Goal: Task Accomplishment & Management: Complete application form

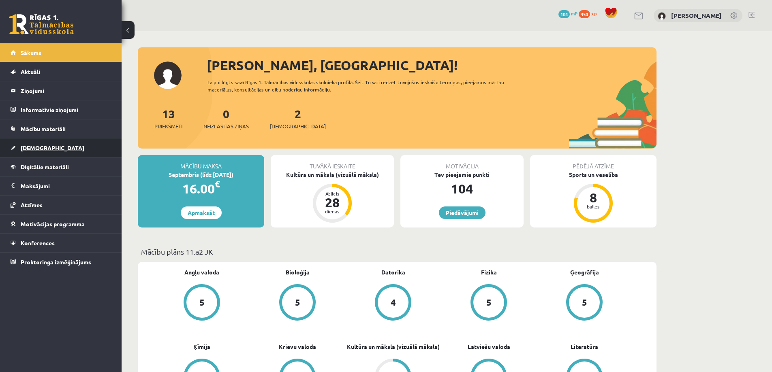
click at [37, 143] on link "[DEMOGRAPHIC_DATA]" at bounding box center [61, 148] width 101 height 19
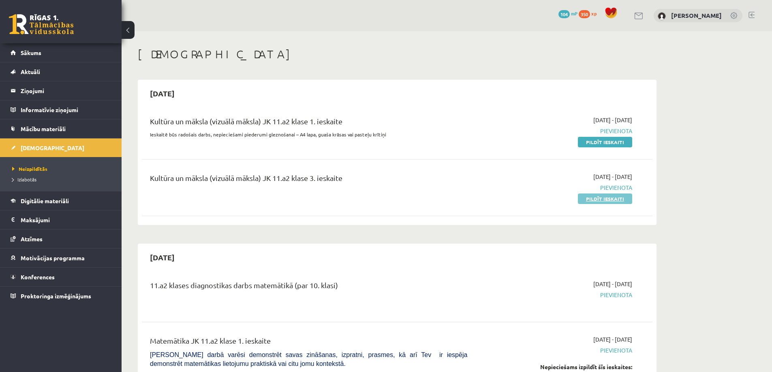
click at [604, 198] on link "Pildīt ieskaiti" at bounding box center [605, 199] width 54 height 11
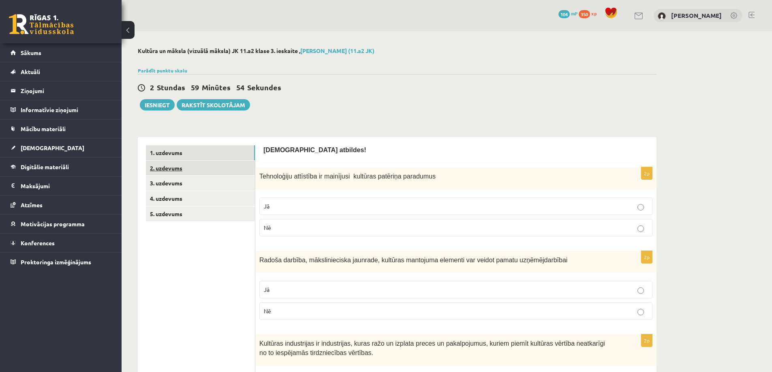
click at [188, 170] on link "2. uzdevums" at bounding box center [200, 168] width 109 height 15
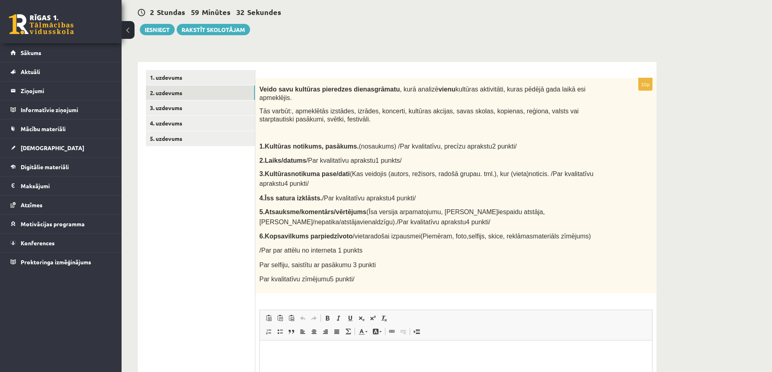
scroll to position [75, 0]
click at [169, 108] on link "3. uzdevums" at bounding box center [200, 108] width 109 height 15
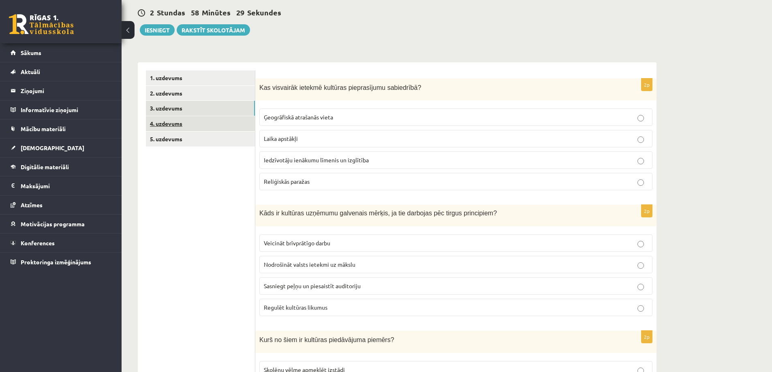
click at [165, 121] on link "4. uzdevums" at bounding box center [200, 123] width 109 height 15
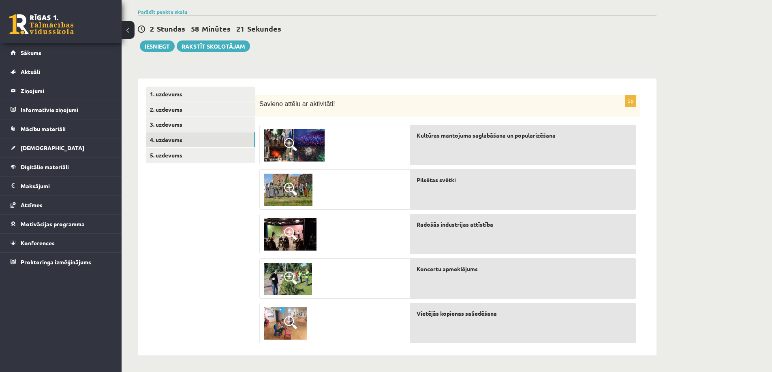
scroll to position [59, 0]
click at [157, 154] on link "5. uzdevums" at bounding box center [200, 155] width 109 height 15
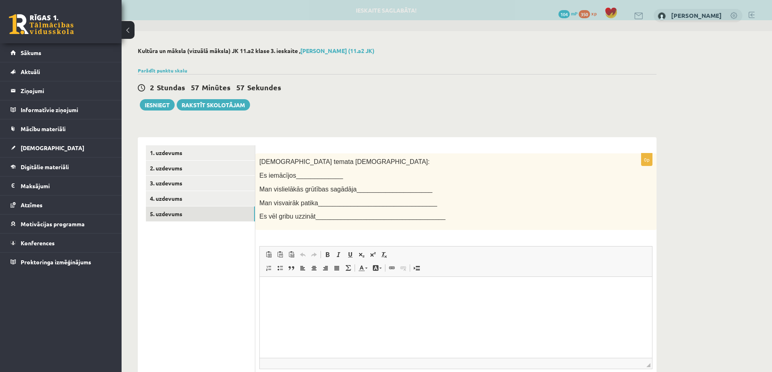
scroll to position [0, 0]
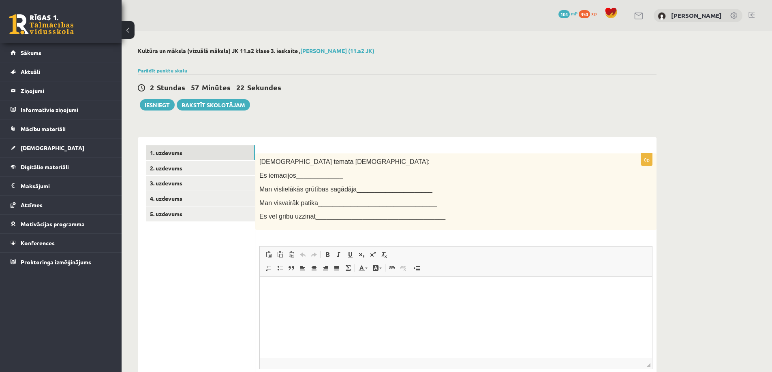
click at [158, 154] on link "1. uzdevums" at bounding box center [200, 153] width 109 height 15
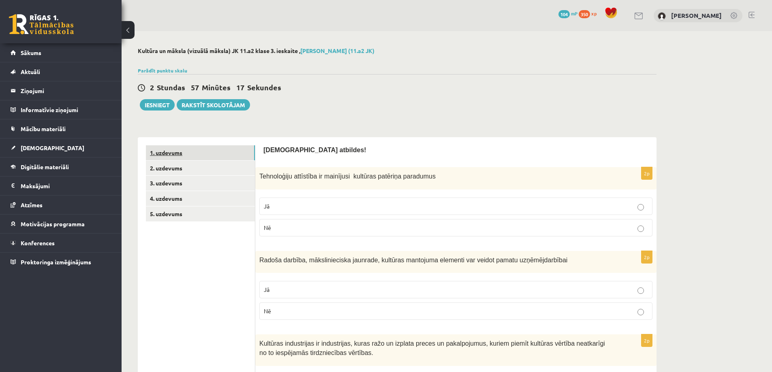
click at [161, 153] on link "1. uzdevums" at bounding box center [200, 153] width 109 height 15
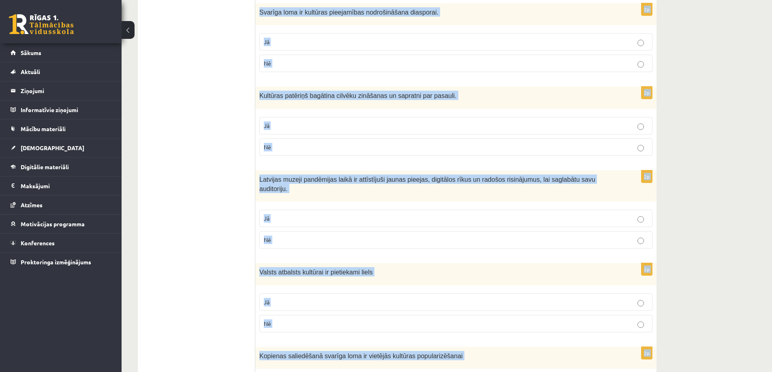
scroll to position [1086, 0]
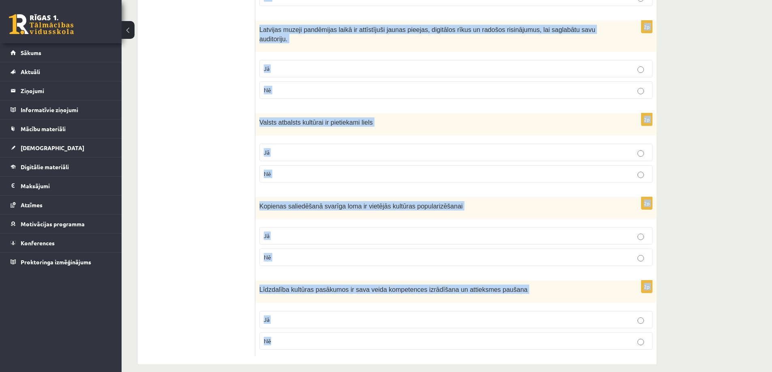
drag, startPoint x: 260, startPoint y: 94, endPoint x: 379, endPoint y: 366, distance: 296.8
copy form "Loremipsumd sitametco ad elitseddo eiusmodt incididu utlaboree Do Ma 9a Enimad …"
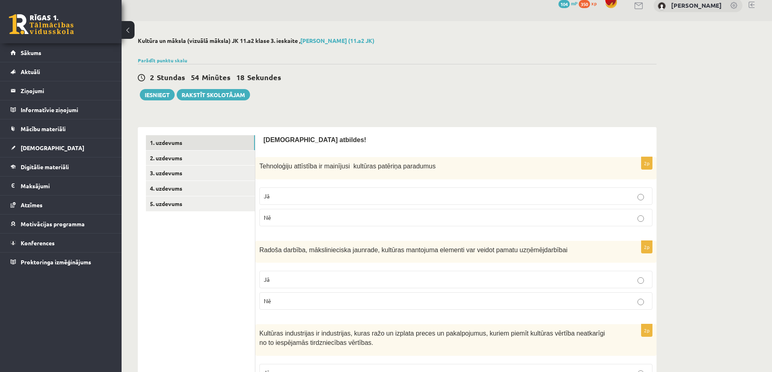
scroll to position [0, 0]
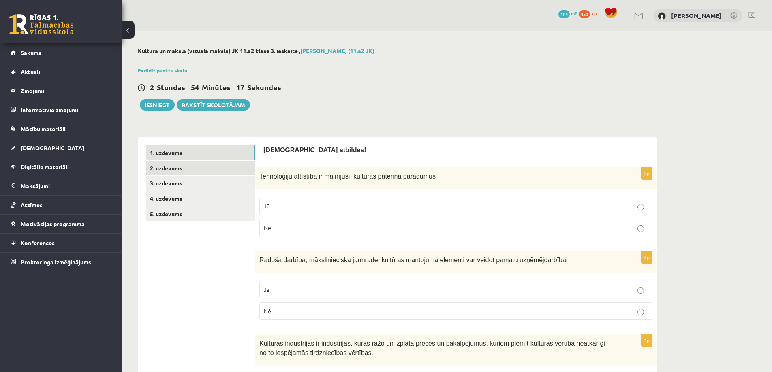
click at [170, 170] on link "2. uzdevums" at bounding box center [200, 168] width 109 height 15
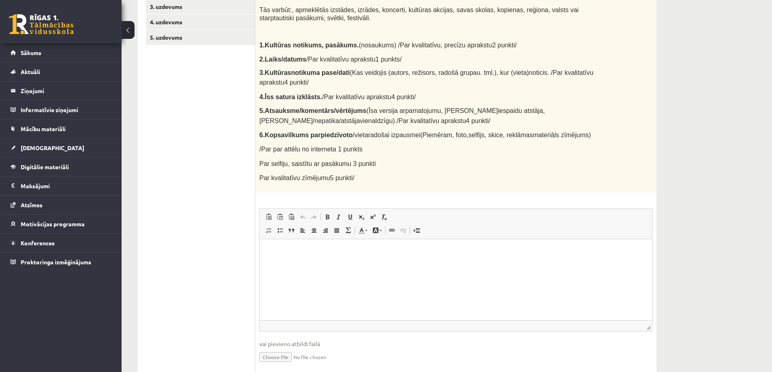
scroll to position [197, 0]
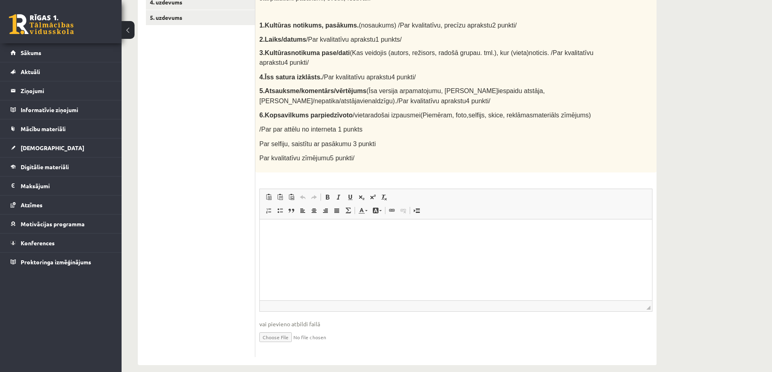
click at [292, 236] on html at bounding box center [456, 231] width 392 height 25
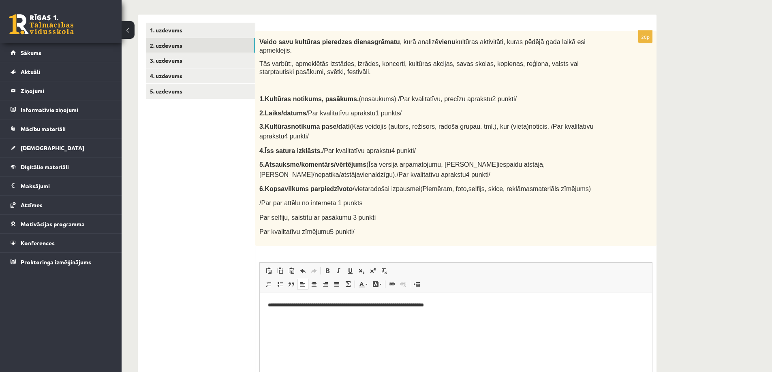
scroll to position [116, 0]
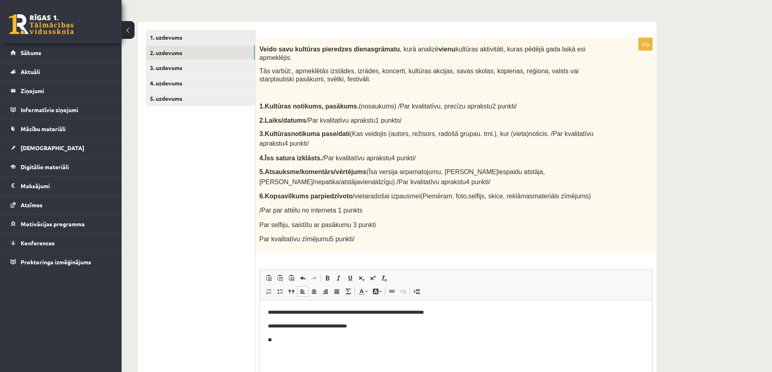
click at [265, 131] on strong "3." at bounding box center [261, 134] width 5 height 7
click at [292, 339] on p "**" at bounding box center [456, 340] width 376 height 9
drag, startPoint x: 460, startPoint y: 313, endPoint x: 672, endPoint y: 587, distance: 346.2
click at [415, 307] on html "**********" at bounding box center [456, 326] width 392 height 52
click at [436, 316] on p "**********" at bounding box center [456, 312] width 376 height 9
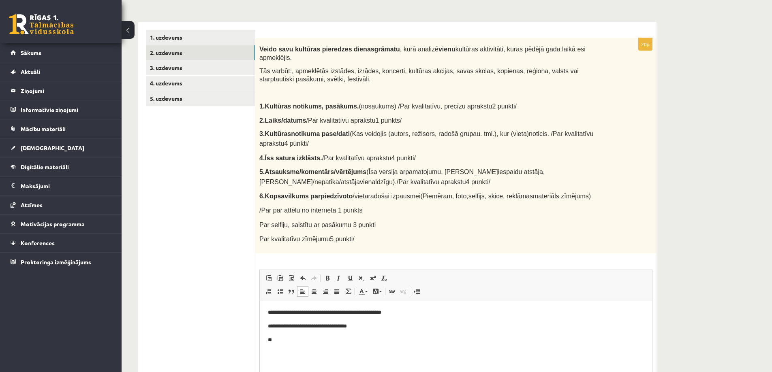
click at [304, 336] on p "**" at bounding box center [456, 340] width 376 height 9
drag, startPoint x: 435, startPoint y: 338, endPoint x: 600, endPoint y: 380, distance: 170.3
click at [435, 338] on span "Ielīmēt" at bounding box center [445, 339] width 23 height 12
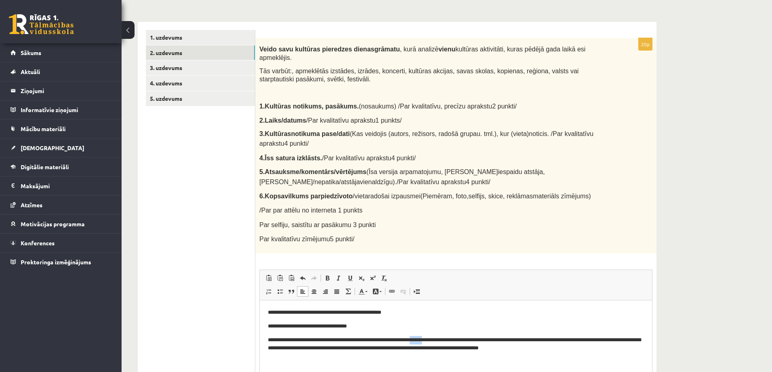
drag, startPoint x: 439, startPoint y: 340, endPoint x: 426, endPoint y: 342, distance: 13.1
click at [426, 342] on p "**********" at bounding box center [456, 344] width 376 height 17
click at [532, 340] on p "**********" at bounding box center [456, 344] width 376 height 17
click at [563, 355] on html "**********" at bounding box center [456, 330] width 392 height 60
drag, startPoint x: 544, startPoint y: 346, endPoint x: 287, endPoint y: 360, distance: 257.7
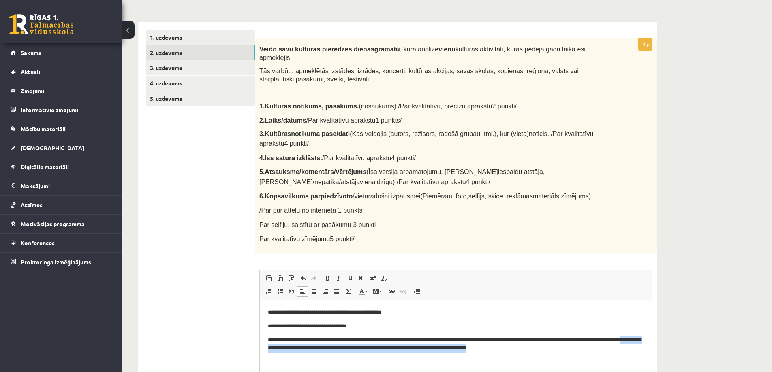
click at [287, 360] on html "**********" at bounding box center [456, 330] width 392 height 60
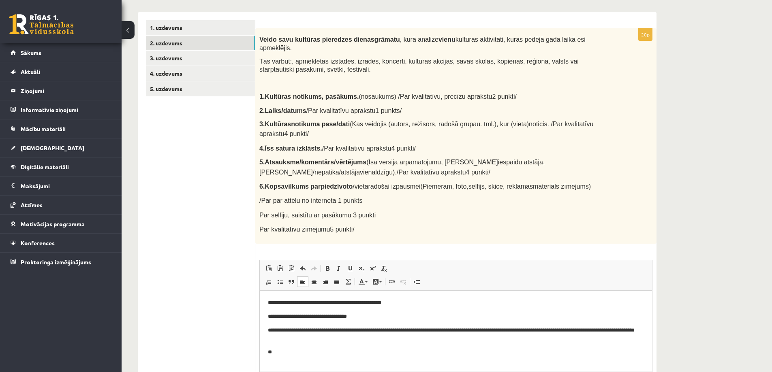
scroll to position [116, 0]
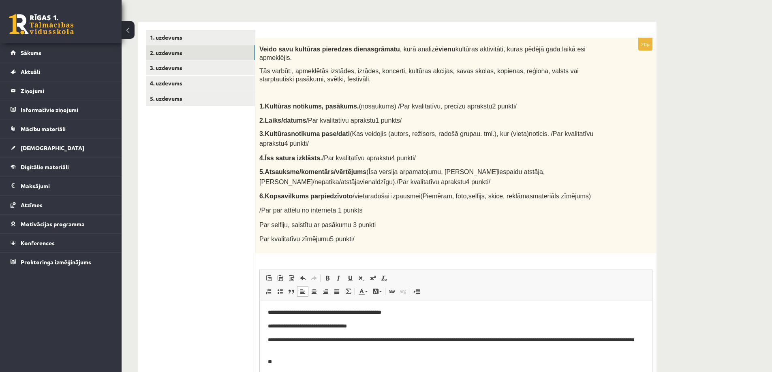
click at [271, 372] on p "**********" at bounding box center [453, 376] width 370 height 9
click at [336, 372] on p "**********" at bounding box center [453, 376] width 370 height 9
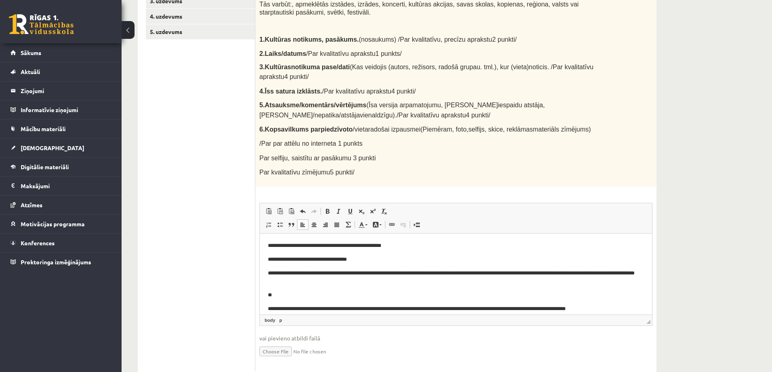
scroll to position [197, 0]
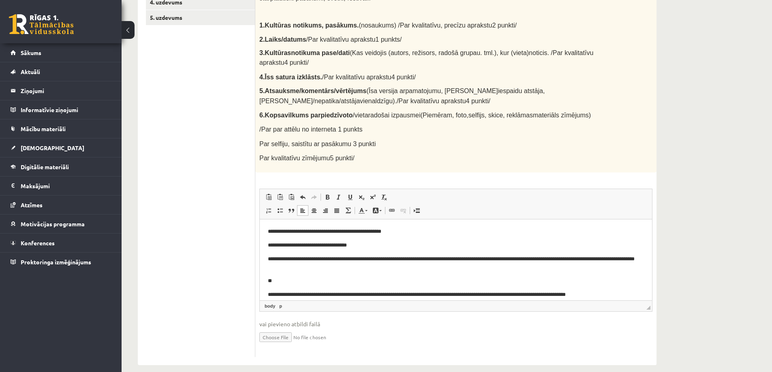
click at [270, 293] on p "**********" at bounding box center [453, 295] width 370 height 9
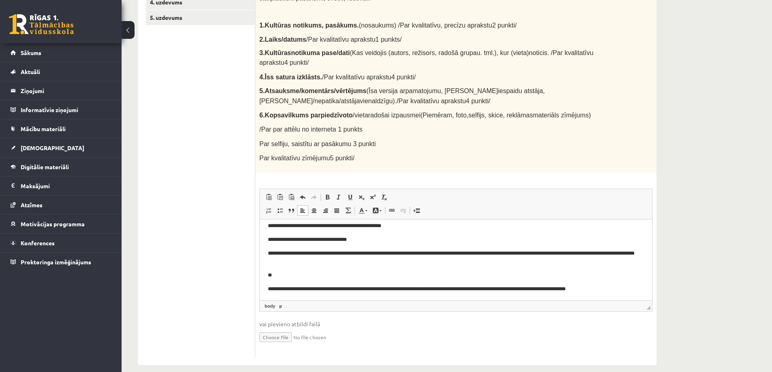
scroll to position [7, 0]
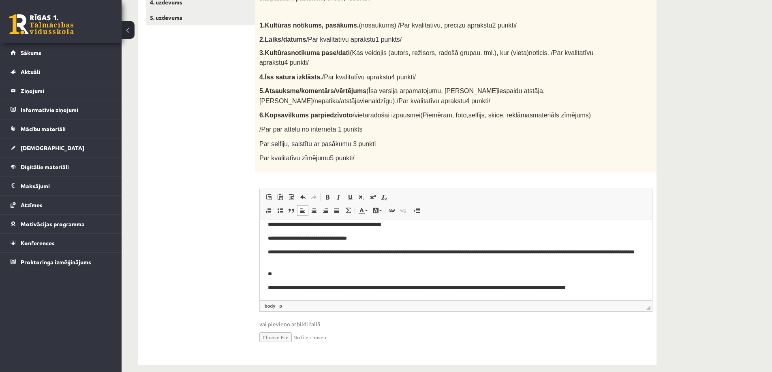
click at [285, 274] on p "**" at bounding box center [453, 274] width 370 height 9
click at [625, 293] on html "**********" at bounding box center [456, 256] width 392 height 88
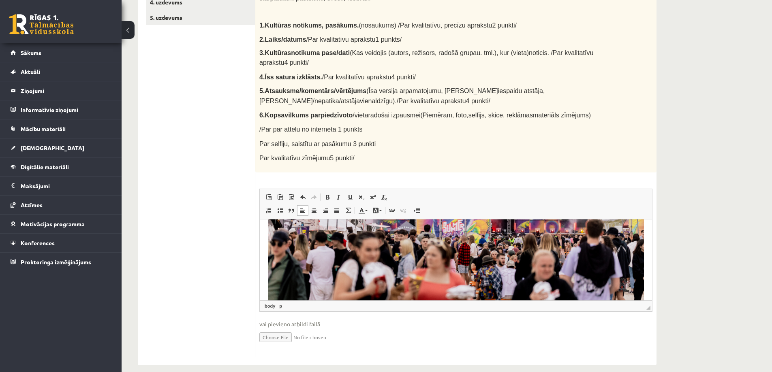
scroll to position [262, 0]
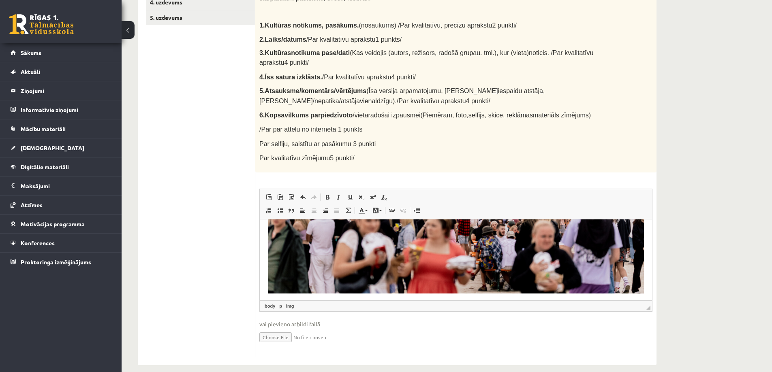
click at [620, 286] on img "Bagātinātā teksta redaktors, wiswyg-editor-user-answer-47363896768680" at bounding box center [456, 168] width 376 height 251
click at [528, 262] on img "Bagātinātā teksta redaktors, wiswyg-editor-user-answer-47363896768680" at bounding box center [456, 168] width 376 height 251
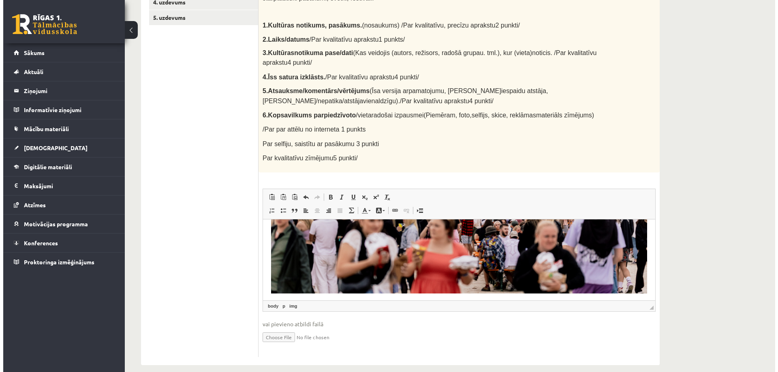
scroll to position [254, 0]
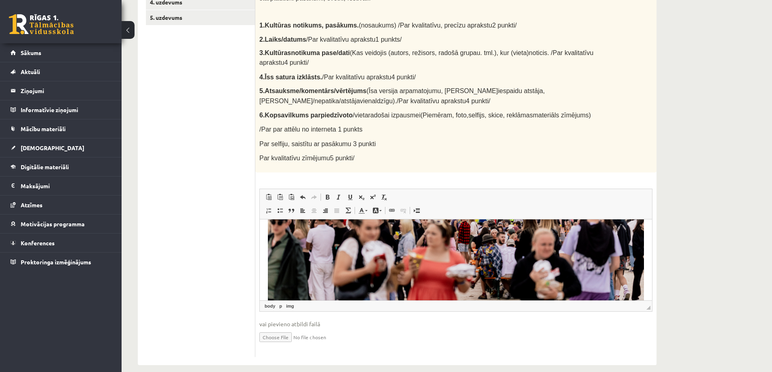
click at [266, 275] on html "**********" at bounding box center [456, 139] width 392 height 347
click at [300, 261] on img "Bagātinātā teksta redaktors, wiswyg-editor-user-answer-47363896768680" at bounding box center [456, 176] width 376 height 251
click at [296, 261] on img "Bagātinātā teksta redaktors, wiswyg-editor-user-answer-47363896768680" at bounding box center [456, 176] width 376 height 251
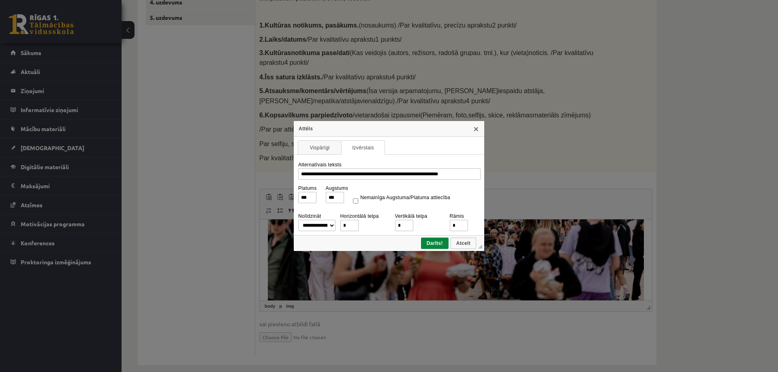
scroll to position [0, 0]
drag, startPoint x: 312, startPoint y: 197, endPoint x: 301, endPoint y: 202, distance: 11.8
click at [301, 202] on input "***" at bounding box center [307, 197] width 18 height 11
type input "*"
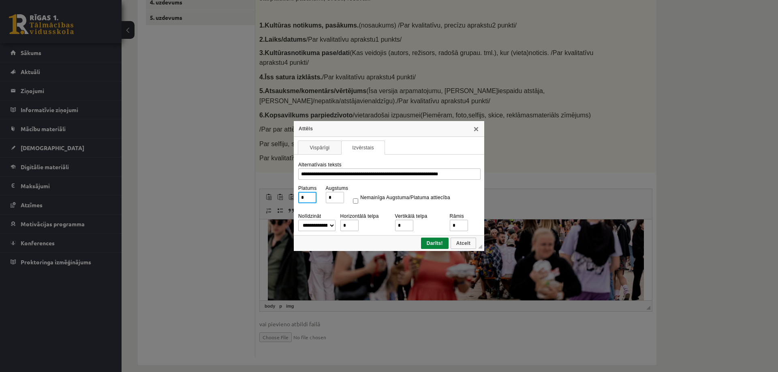
type input "**"
type input "***"
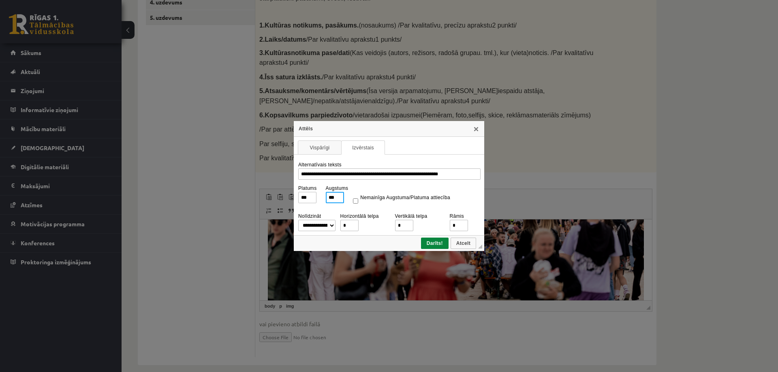
drag, startPoint x: 342, startPoint y: 200, endPoint x: 322, endPoint y: 203, distance: 19.7
click at [322, 203] on tr "Platums *** Augstums *** Nemainīga Augstuma/Platuma attiecība" at bounding box center [389, 194] width 182 height 20
type input "*"
type input "**"
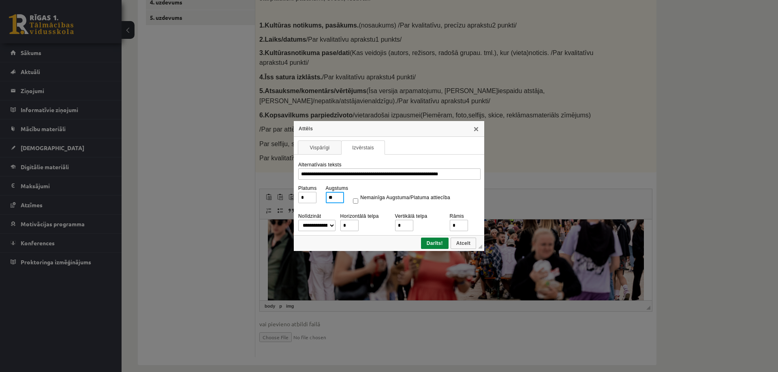
type input "**"
type input "***"
click at [435, 246] on span "Darīts!" at bounding box center [435, 244] width 26 height 6
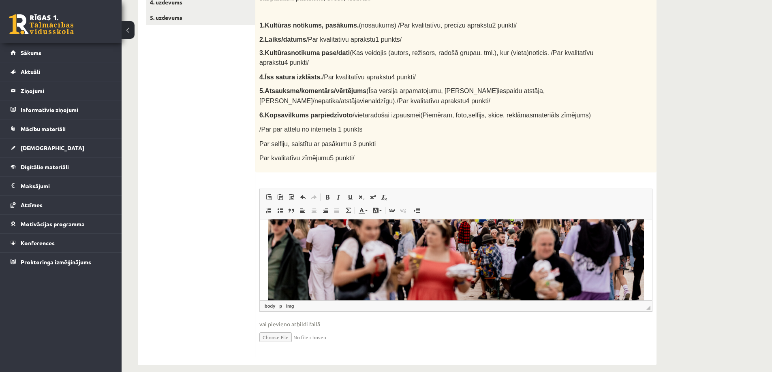
scroll to position [88, 0]
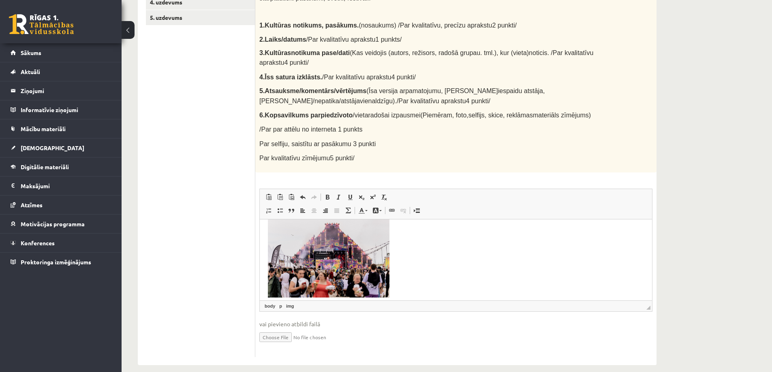
click at [422, 257] on p "Bagātinātā teksta redaktors, wiswyg-editor-user-answer-47363896768680" at bounding box center [456, 258] width 376 height 84
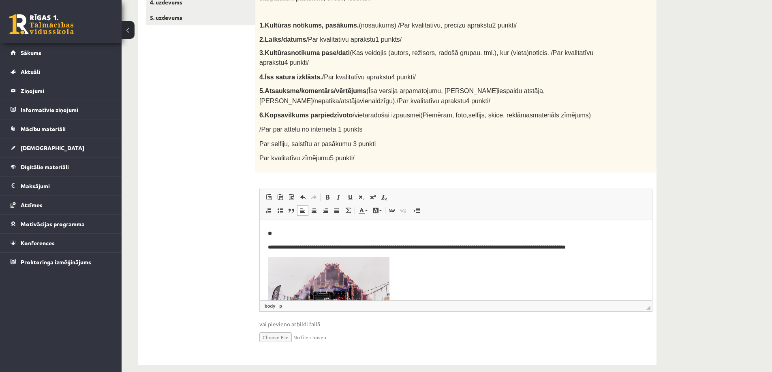
scroll to position [7, 0]
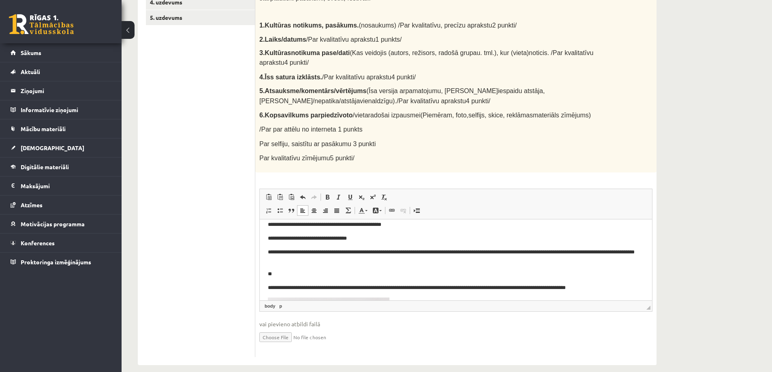
click at [300, 278] on p "**" at bounding box center [453, 274] width 370 height 9
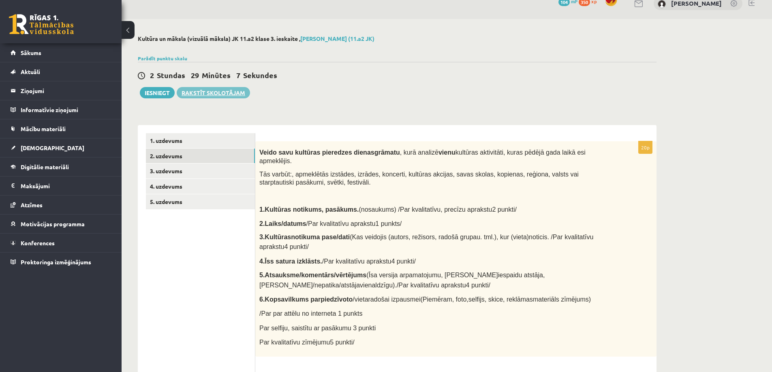
scroll to position [0, 0]
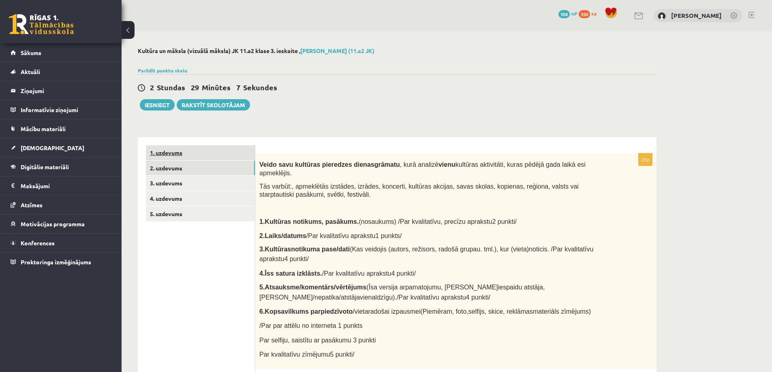
click at [182, 155] on link "1. uzdevums" at bounding box center [200, 153] width 109 height 15
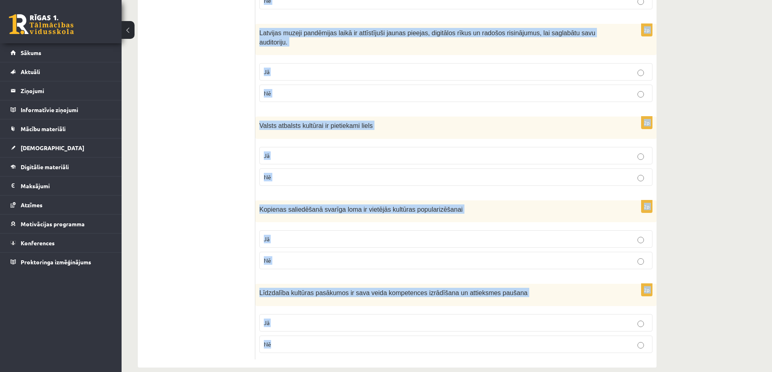
scroll to position [1086, 0]
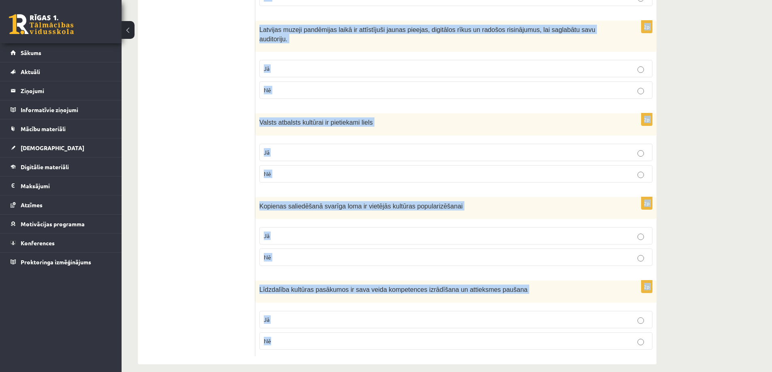
drag, startPoint x: 259, startPoint y: 175, endPoint x: 358, endPoint y: 338, distance: 190.6
copy form "Loremipsumd sitametco ad elitseddo eiusmodt incididu utlaboree Do Ma 9a Enimad …"
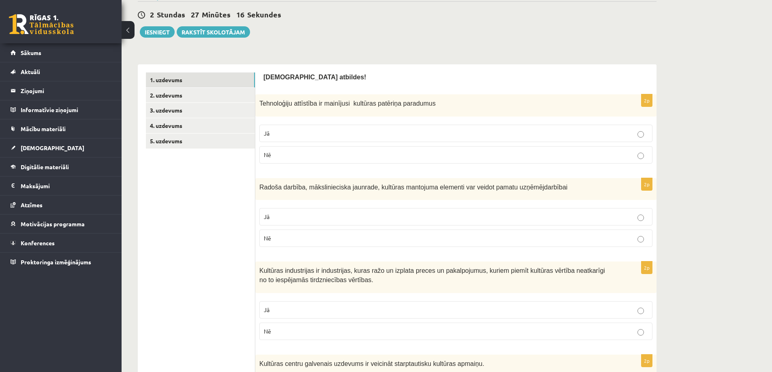
scroll to position [0, 0]
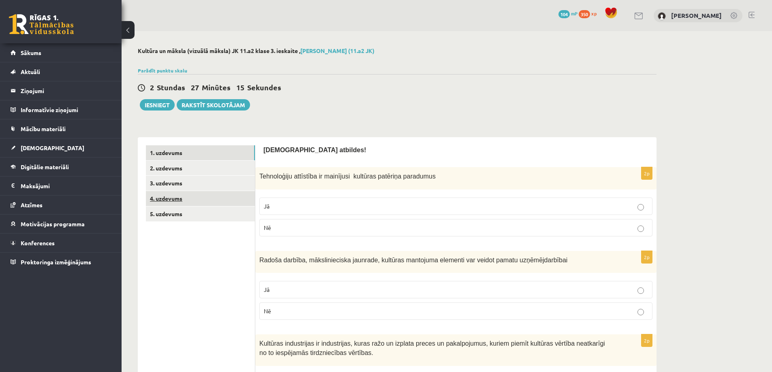
click at [165, 200] on link "4. uzdevums" at bounding box center [200, 198] width 109 height 15
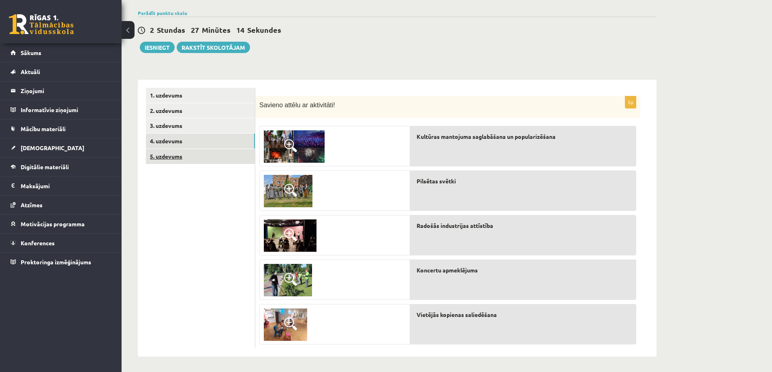
scroll to position [59, 0]
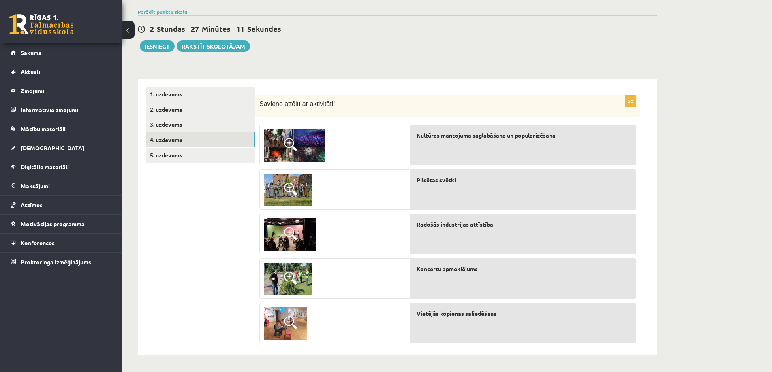
click at [283, 320] on img at bounding box center [285, 324] width 43 height 32
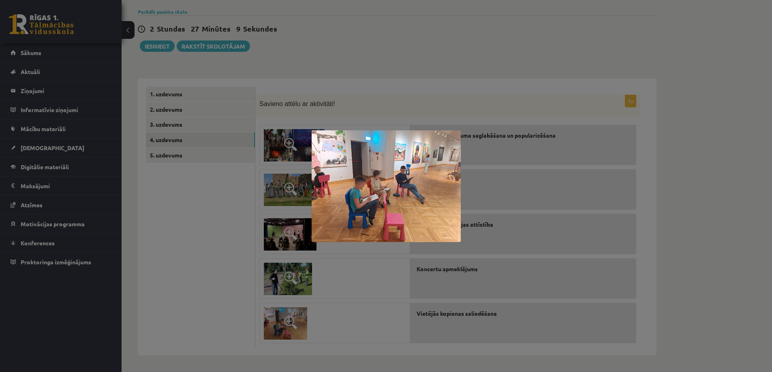
click at [283, 320] on div at bounding box center [386, 186] width 772 height 372
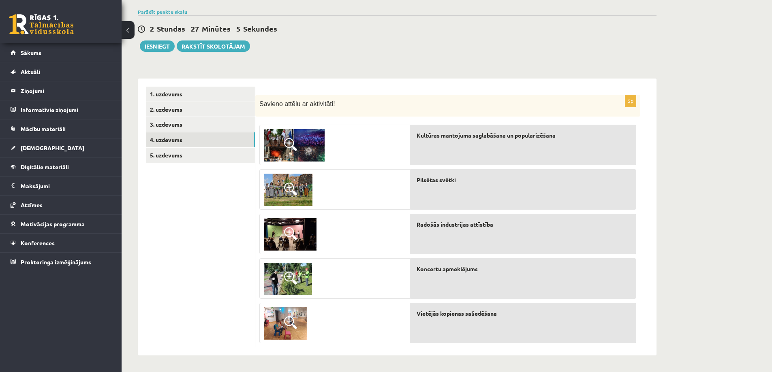
click at [289, 156] on img at bounding box center [294, 145] width 61 height 32
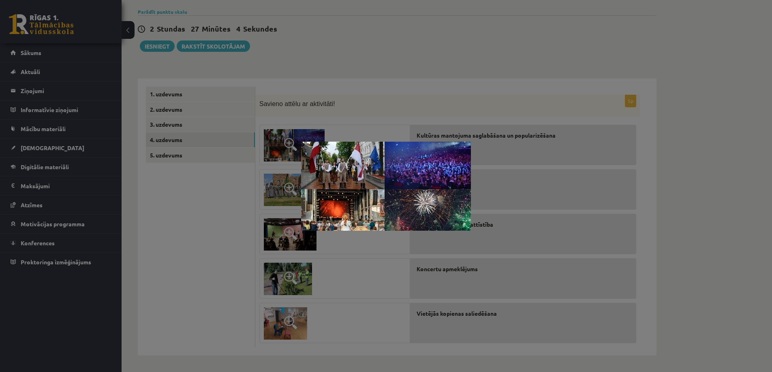
click at [298, 150] on div at bounding box center [386, 186] width 772 height 372
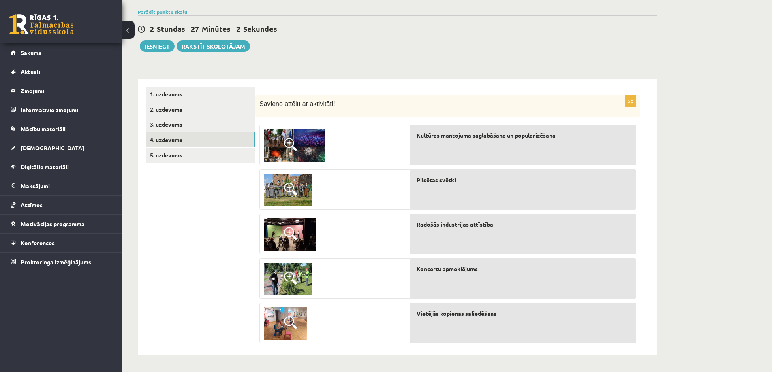
click at [297, 188] on span at bounding box center [290, 189] width 13 height 13
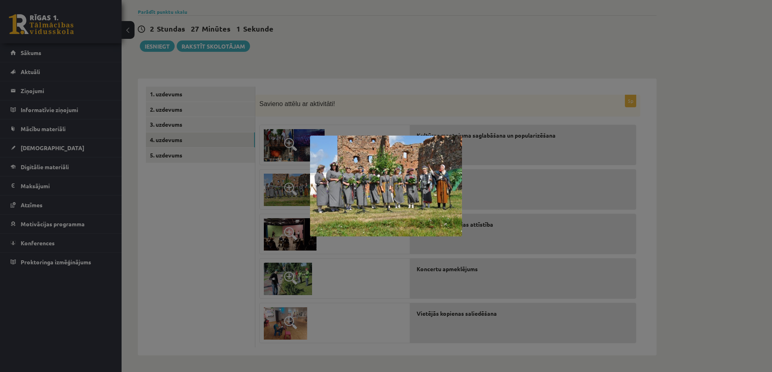
click at [297, 188] on div at bounding box center [386, 186] width 772 height 372
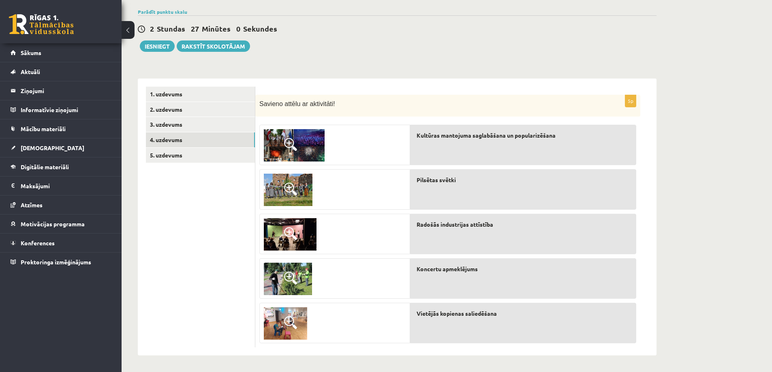
click at [293, 229] on span at bounding box center [290, 233] width 13 height 13
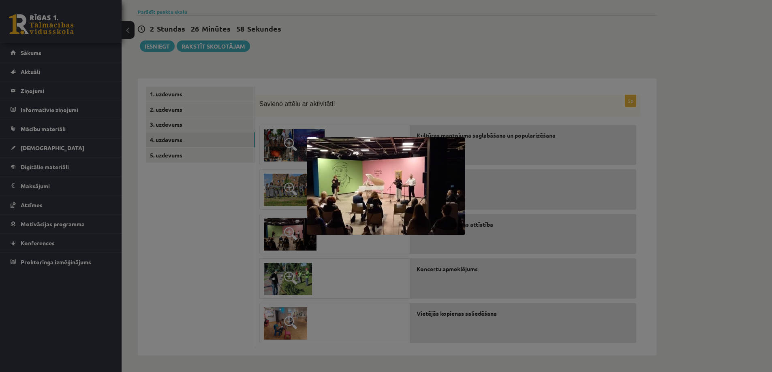
click at [293, 229] on div at bounding box center [386, 186] width 772 height 372
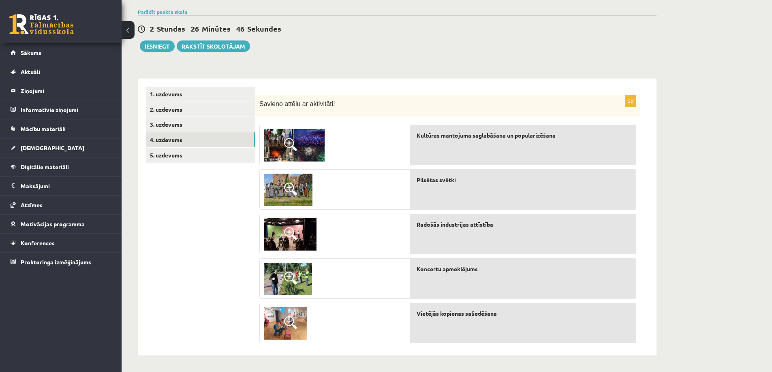
click at [289, 278] on span at bounding box center [290, 278] width 13 height 13
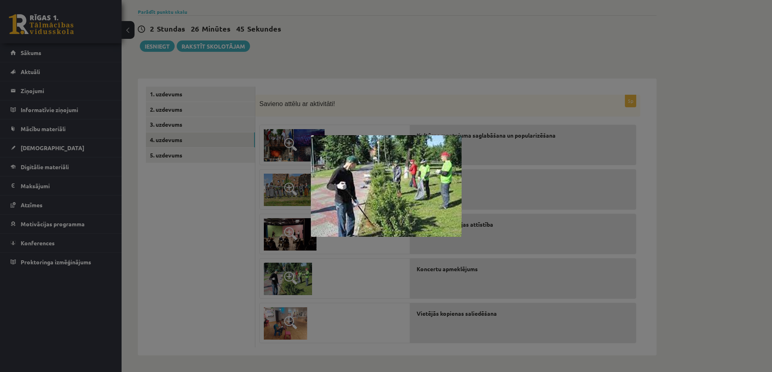
click at [289, 278] on div at bounding box center [386, 186] width 772 height 372
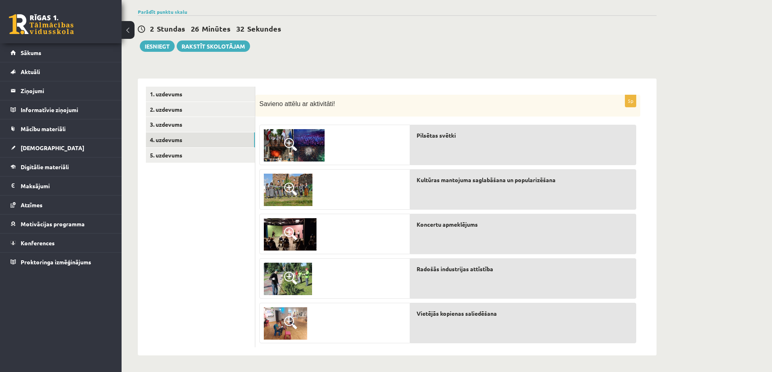
click at [295, 325] on span at bounding box center [290, 323] width 13 height 13
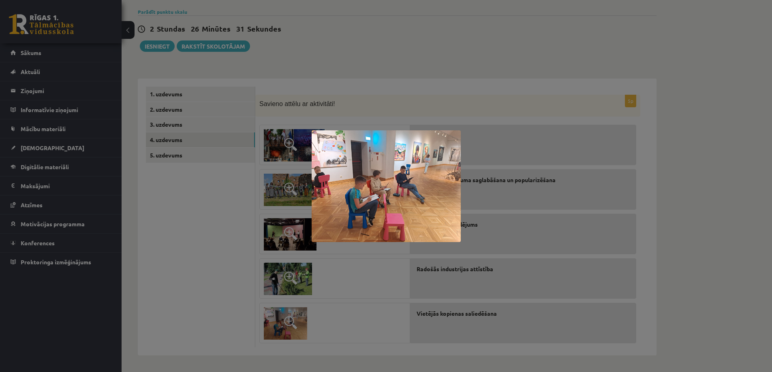
click at [295, 325] on div at bounding box center [386, 186] width 772 height 372
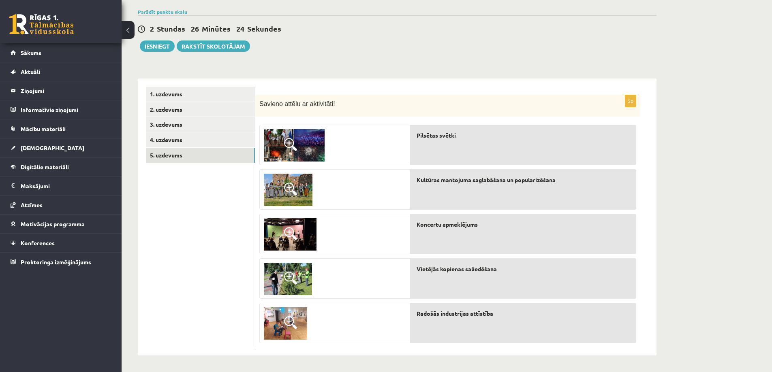
click at [183, 157] on link "5. uzdevums" at bounding box center [200, 155] width 109 height 15
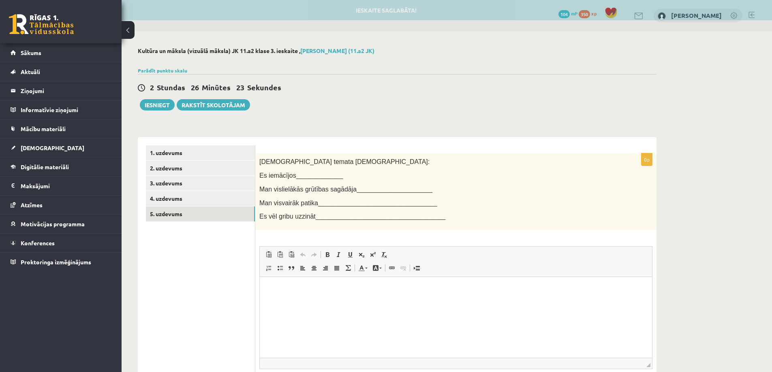
scroll to position [0, 0]
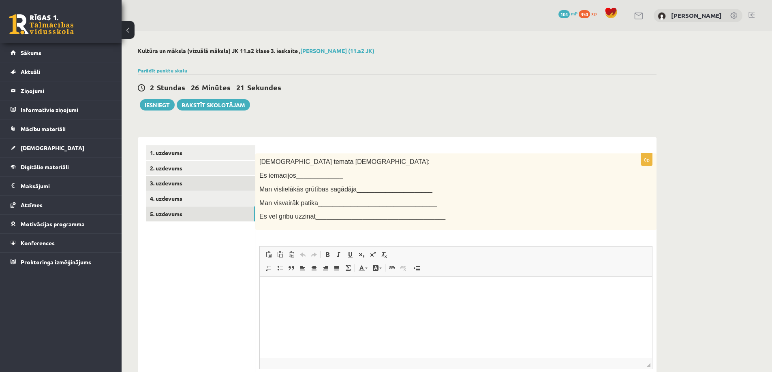
click at [168, 187] on link "3. uzdevums" at bounding box center [200, 183] width 109 height 15
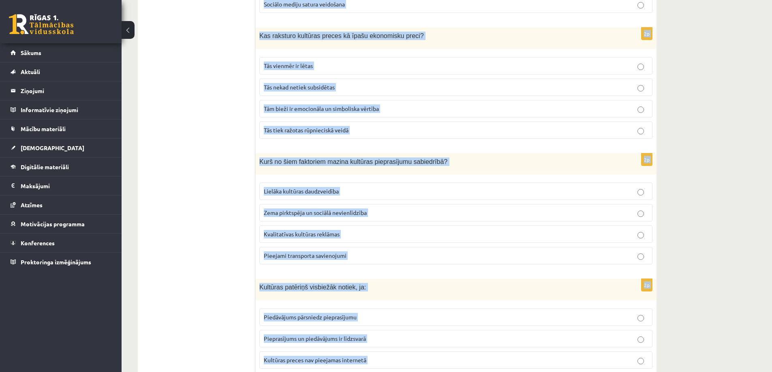
scroll to position [1692, 0]
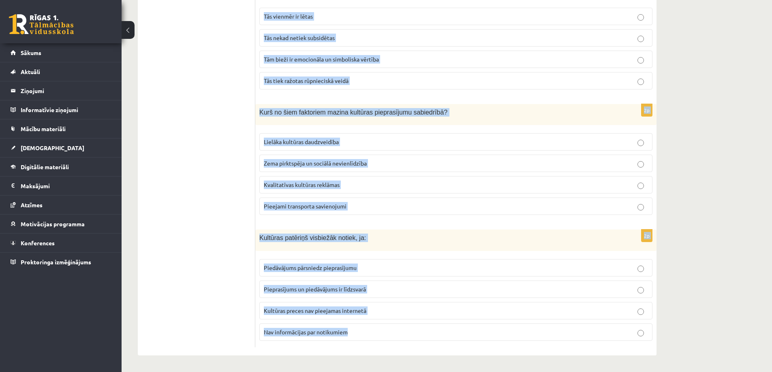
drag, startPoint x: 260, startPoint y: 122, endPoint x: 364, endPoint y: 327, distance: 229.8
copy form "Lor ipsumdolo sitamet consecte adipiscingel seddoeiusm? Temporincid utlaboree d…"
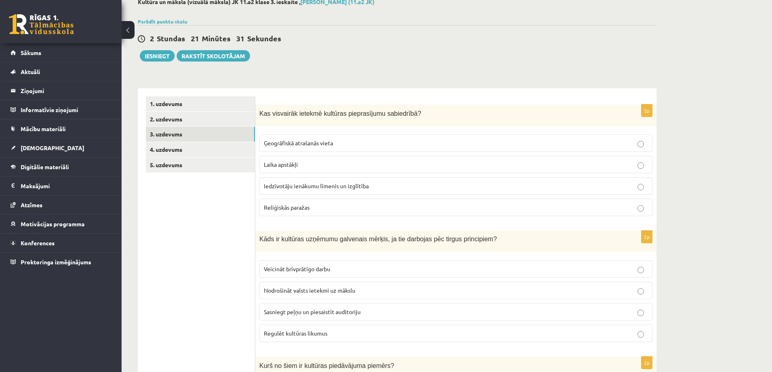
scroll to position [0, 0]
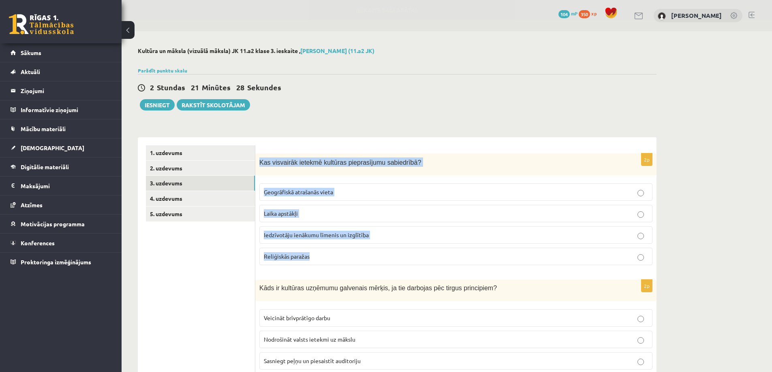
drag, startPoint x: 260, startPoint y: 162, endPoint x: 342, endPoint y: 257, distance: 125.3
click at [342, 257] on div "2p Kas visvairāk ietekmē kultūras pieprasījumu sabiedrībā? Ģeogrāfiskā atrašanā…" at bounding box center [455, 213] width 401 height 119
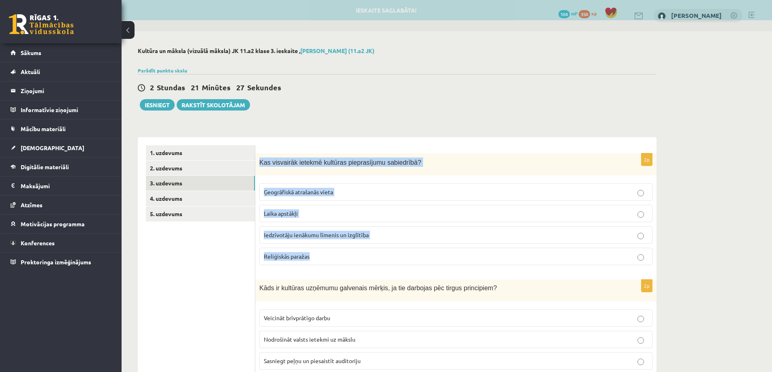
copy div "Kas visvairāk ietekmē kultūras pieprasījumu sabiedrībā? Ģeogrāfiskā atrašanās v…"
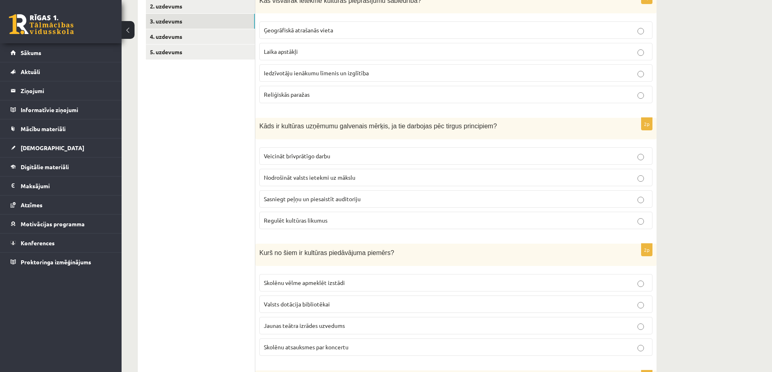
scroll to position [122, 0]
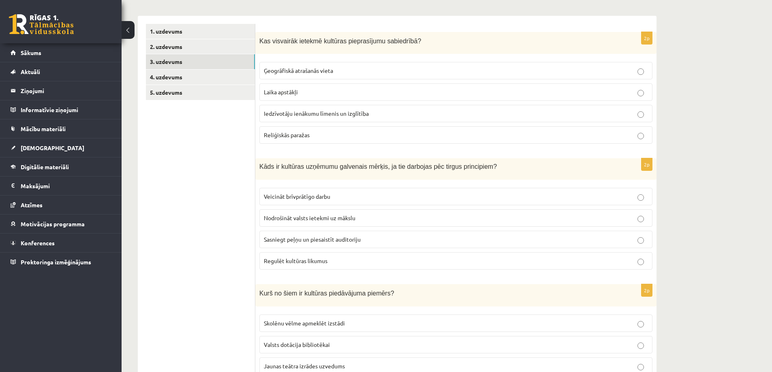
click at [328, 113] on span "Iedzīvotāju ienākumu līmenis un izglītība" at bounding box center [316, 113] width 105 height 7
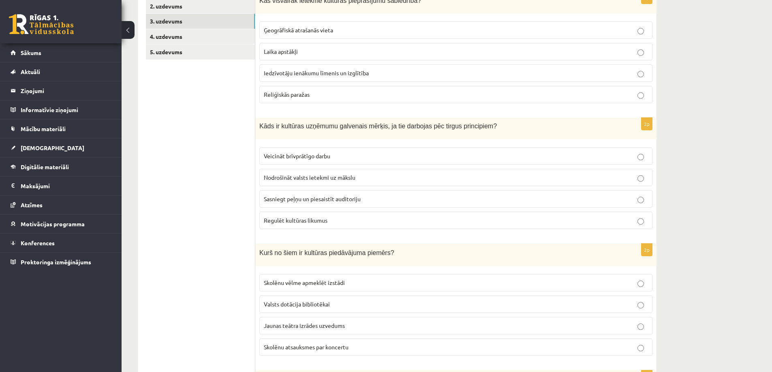
scroll to position [203, 0]
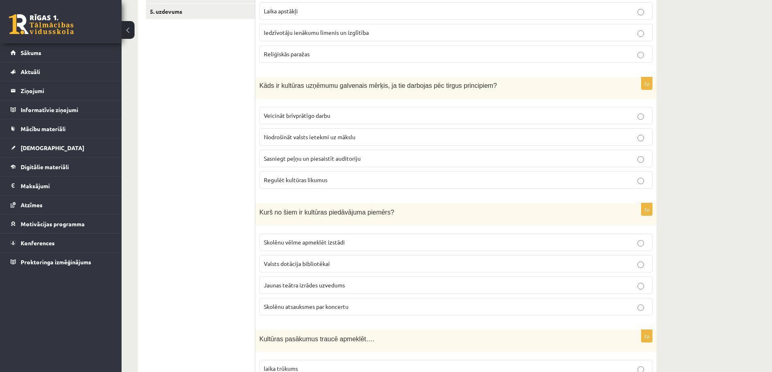
click at [292, 159] on span "Sasniegt peļņu un piesaistīt auditoriju" at bounding box center [312, 158] width 97 height 7
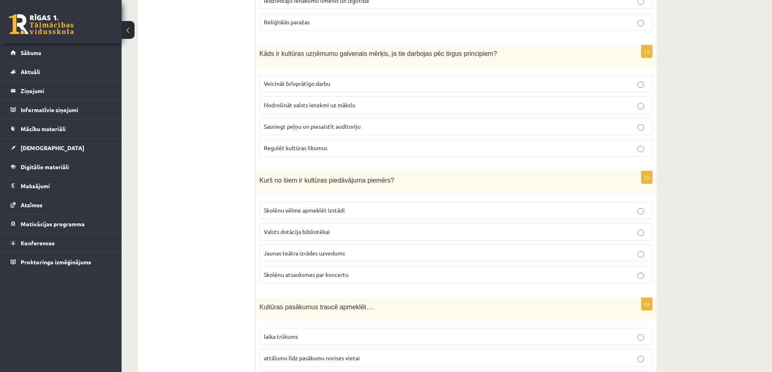
scroll to position [284, 0]
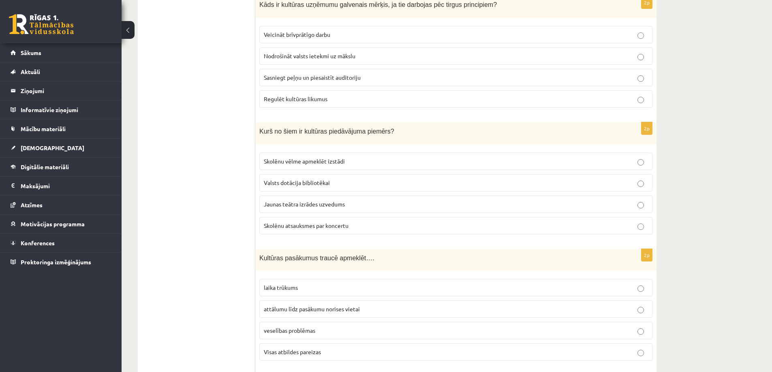
click at [310, 203] on span "Jaunas teātra izrādes uzvedums" at bounding box center [304, 204] width 81 height 7
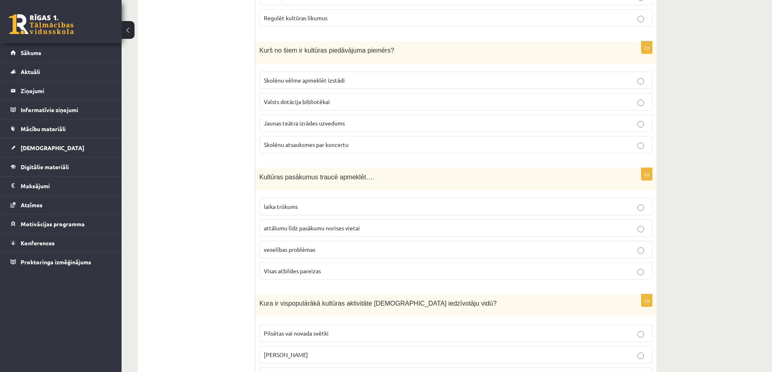
scroll to position [405, 0]
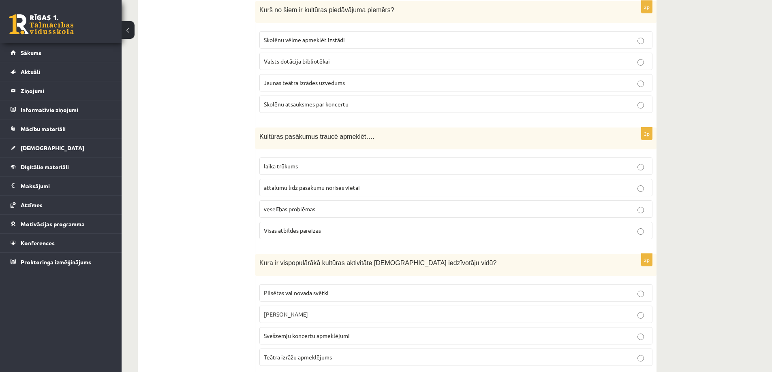
click at [337, 228] on p "Visas atbildes pareizas" at bounding box center [456, 231] width 384 height 9
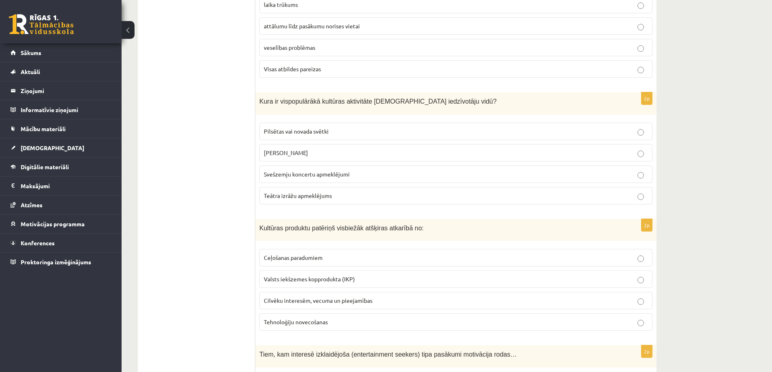
scroll to position [567, 0]
click at [323, 126] on label "Pilsētas vai novada svētki" at bounding box center [455, 130] width 393 height 17
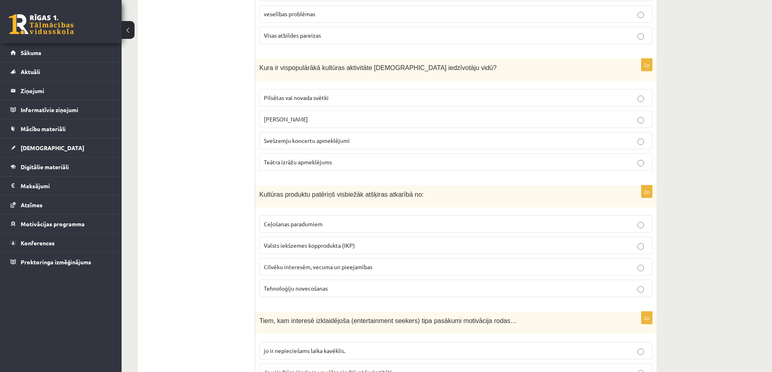
scroll to position [649, 0]
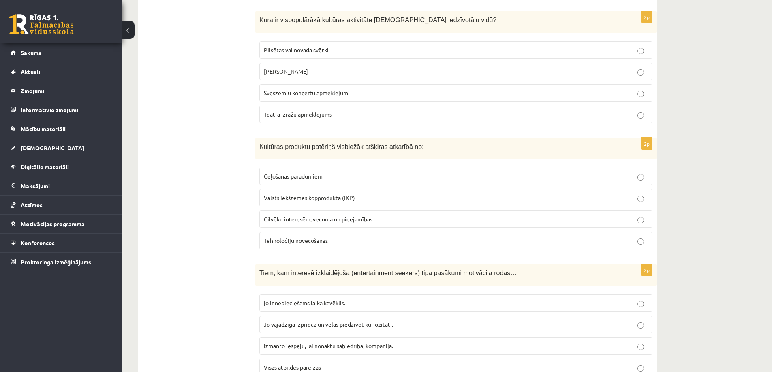
click at [293, 223] on p "Cilvēku interesēm, vecuma un pieejamības" at bounding box center [456, 219] width 384 height 9
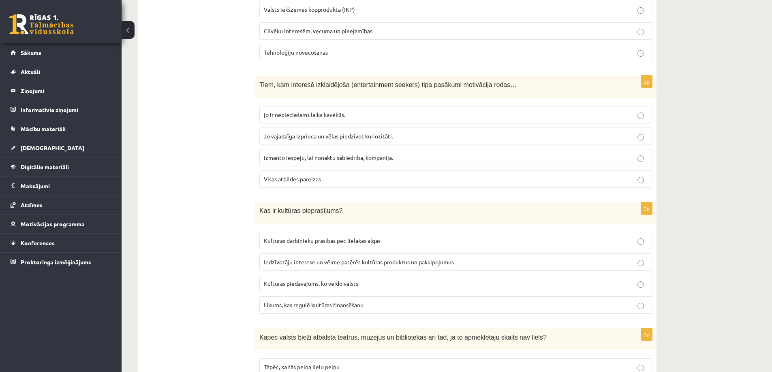
scroll to position [851, 0]
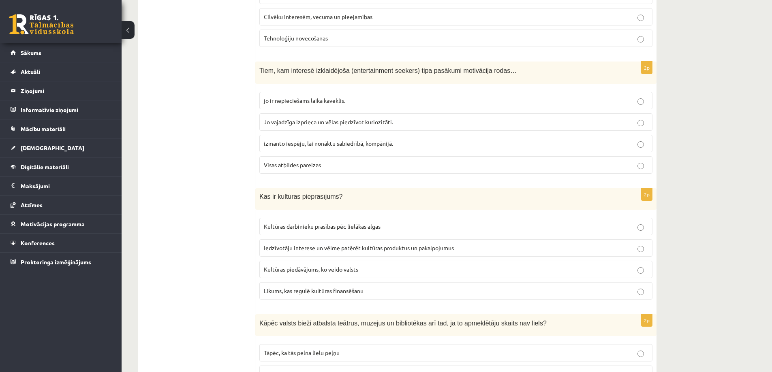
click at [326, 246] on span "Iedzīvotāju interese un vēlme patērēt kultūras produktus un pakalpojumus" at bounding box center [359, 247] width 190 height 7
click at [351, 167] on p "Visas atbildes pareizas" at bounding box center [456, 165] width 384 height 9
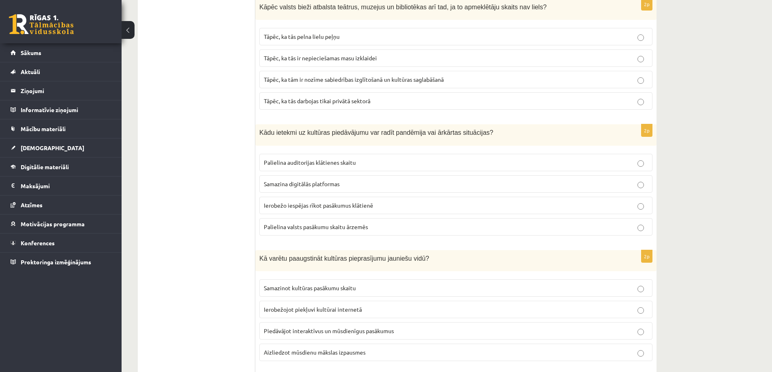
scroll to position [1158, 0]
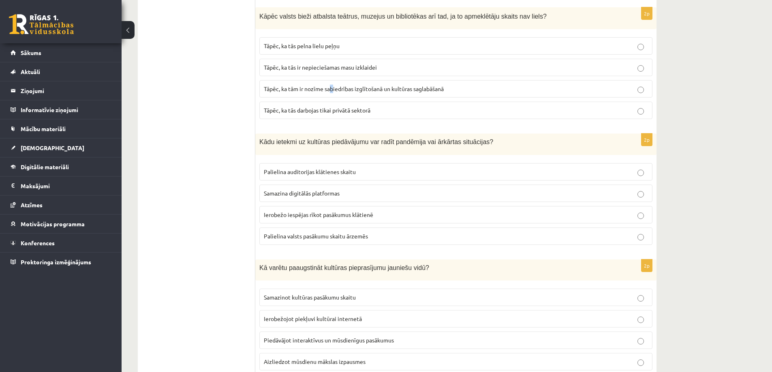
click at [334, 89] on span "Tāpēc, ka tām ir nozīme sabiedrības izglītošanā un kultūras saglabāšanā" at bounding box center [354, 88] width 180 height 7
click at [362, 88] on span "Tāpēc, ka tām ir nozīme sabiedrības izglītošanā un kultūras saglabāšanā" at bounding box center [354, 88] width 180 height 7
click at [299, 211] on label "Ierobežo iespējas rīkot pasākumus klātienē" at bounding box center [455, 214] width 393 height 17
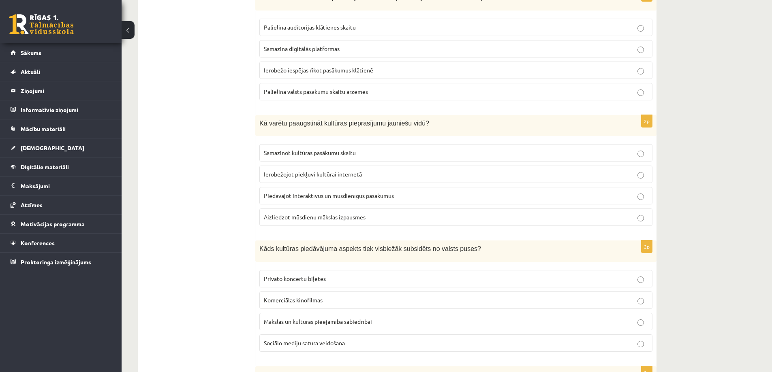
scroll to position [1321, 0]
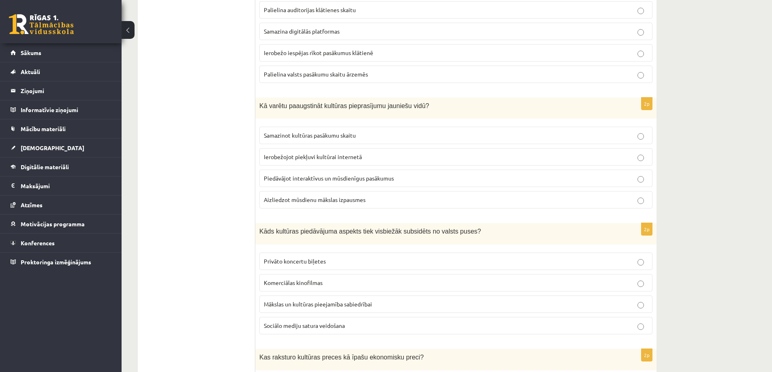
click at [331, 179] on span "Piedāvājot interaktīvus un mūsdienīgus pasākumus" at bounding box center [329, 178] width 130 height 7
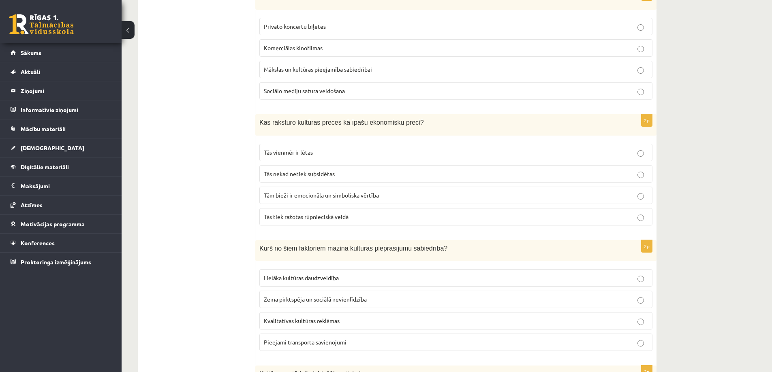
scroll to position [1544, 0]
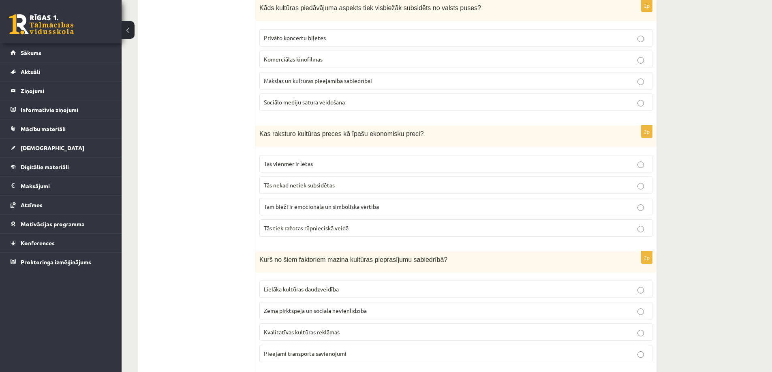
click at [397, 80] on p "Mākslas un kultūras pieejamība sabiedrībai" at bounding box center [456, 81] width 384 height 9
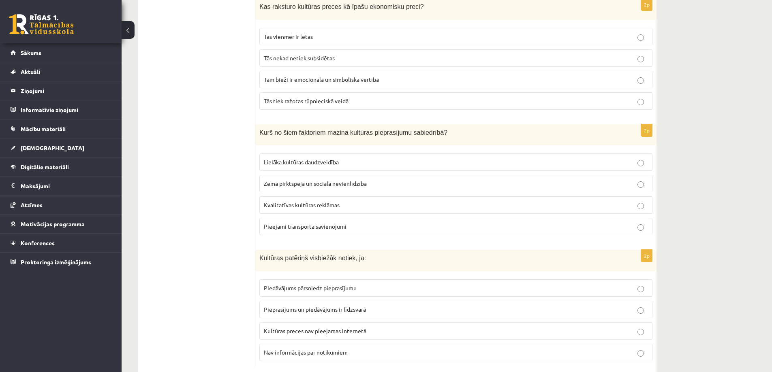
scroll to position [1652, 0]
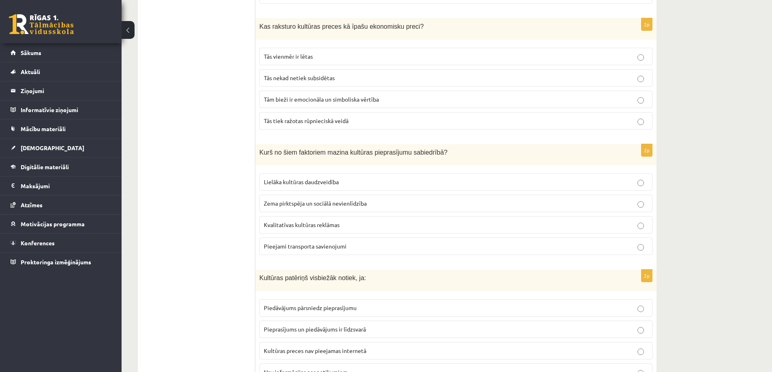
click at [346, 99] on span "Tām bieži ir emocionāla un simboliska vērtība" at bounding box center [321, 99] width 115 height 7
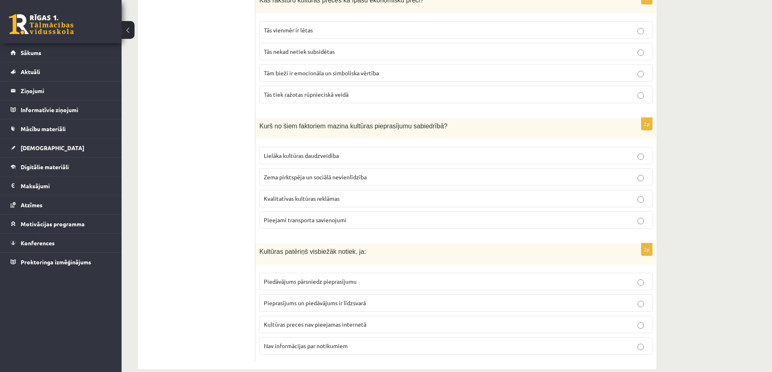
scroll to position [1692, 0]
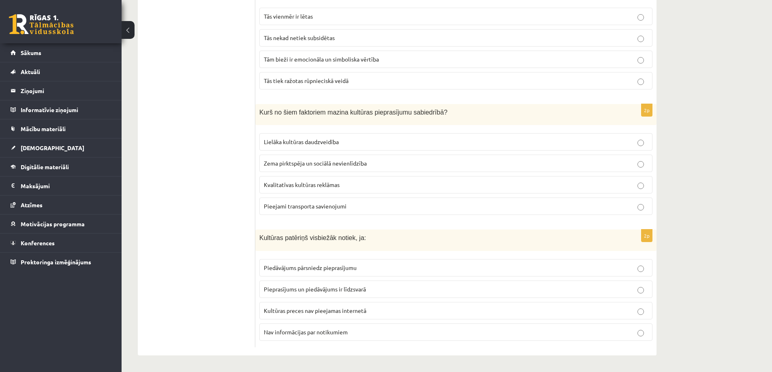
click at [288, 163] on span "Zema pirktspēja un sociālā nevienlīdzība" at bounding box center [315, 163] width 103 height 7
click at [311, 270] on span "Piedāvājums pārsniedz pieprasījumu" at bounding box center [310, 267] width 93 height 7
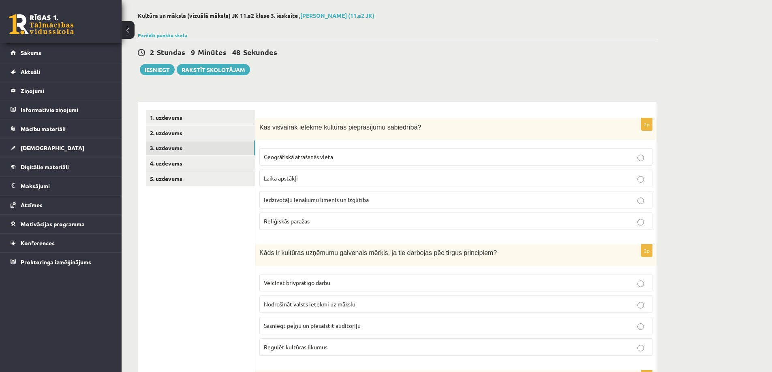
scroll to position [0, 0]
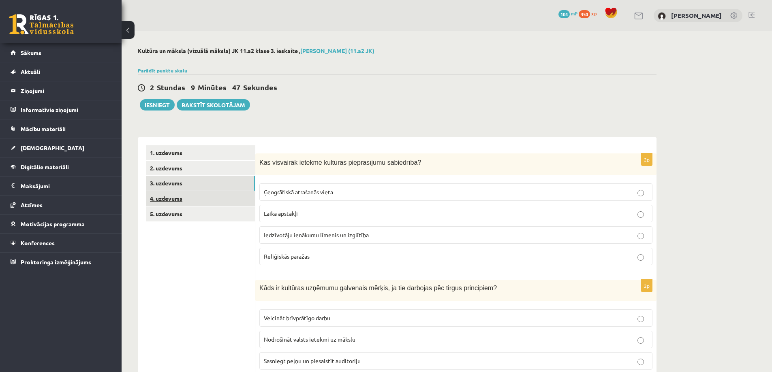
click at [180, 203] on link "4. uzdevums" at bounding box center [200, 198] width 109 height 15
click at [176, 202] on link "4. uzdevums" at bounding box center [200, 198] width 109 height 15
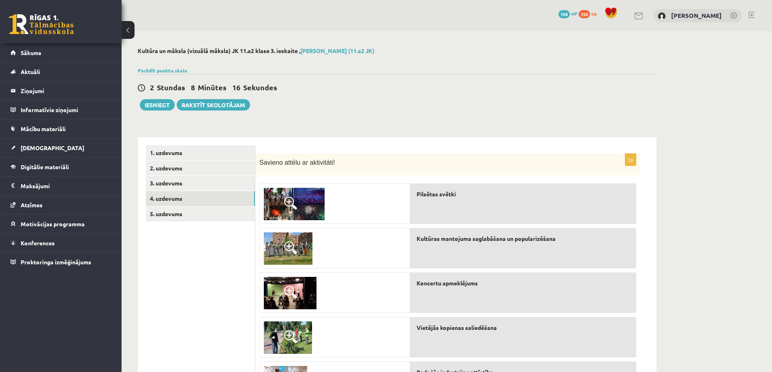
click at [280, 202] on img at bounding box center [294, 204] width 61 height 32
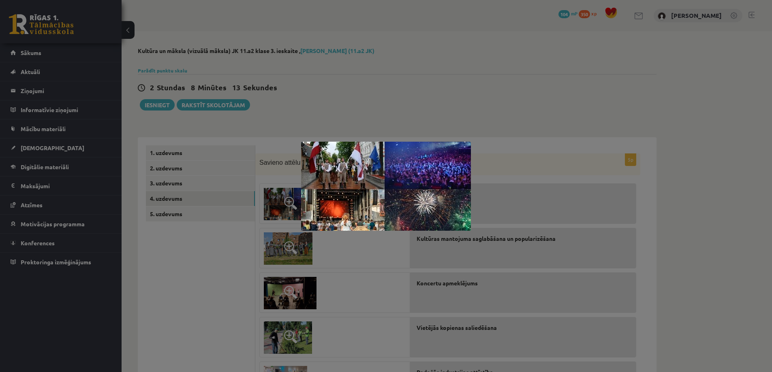
click at [282, 201] on div at bounding box center [386, 186] width 772 height 372
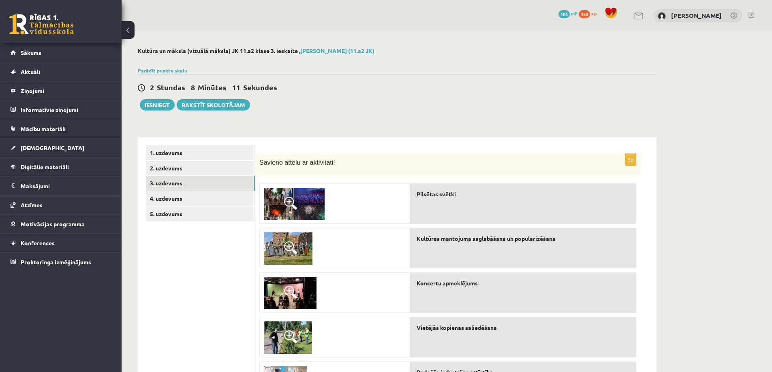
click at [170, 184] on link "3. uzdevums" at bounding box center [200, 183] width 109 height 15
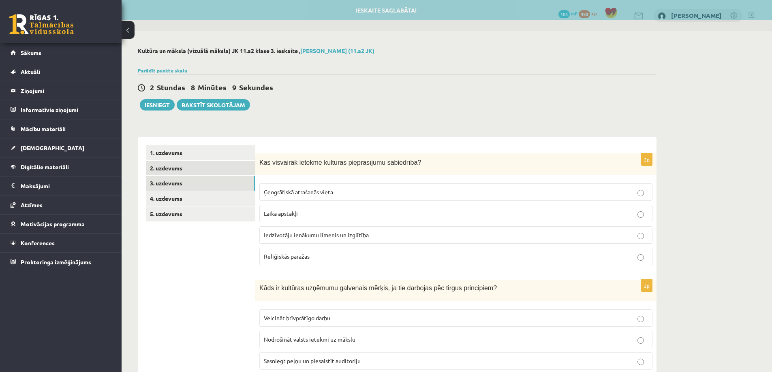
click at [163, 165] on link "2. uzdevums" at bounding box center [200, 168] width 109 height 15
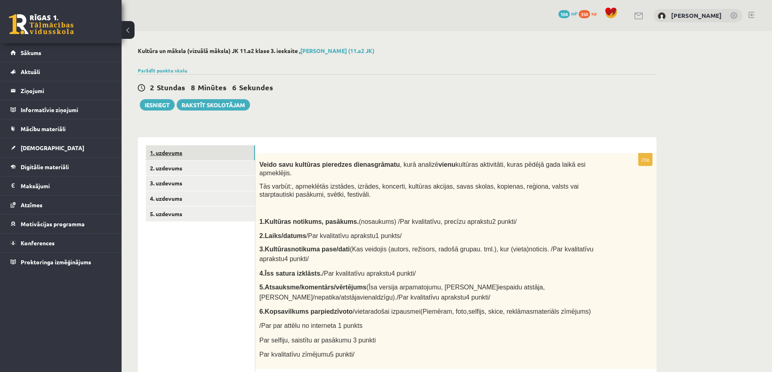
click at [173, 154] on link "1. uzdevums" at bounding box center [200, 153] width 109 height 15
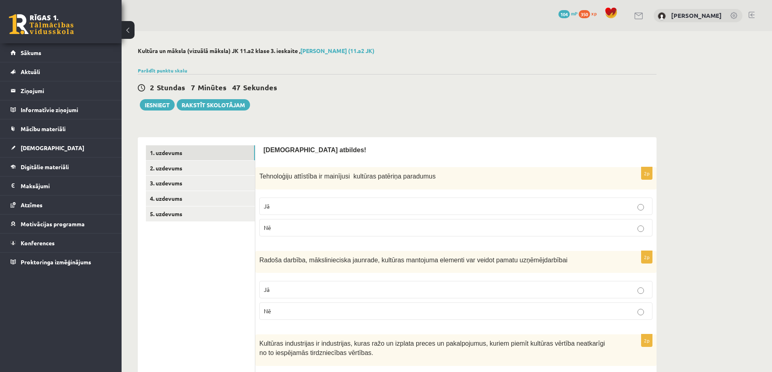
click at [283, 201] on label "Jā" at bounding box center [455, 206] width 393 height 17
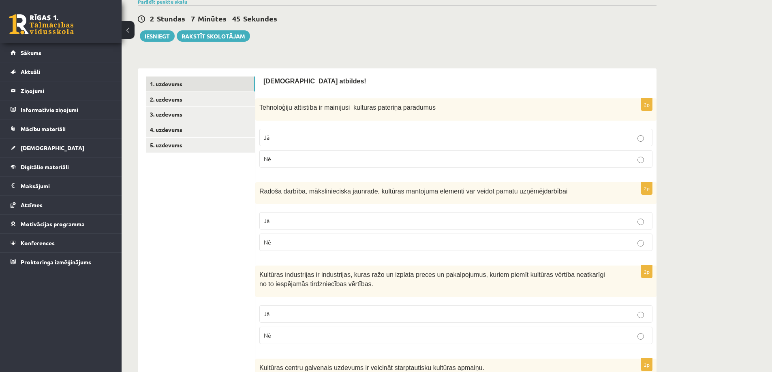
scroll to position [81, 0]
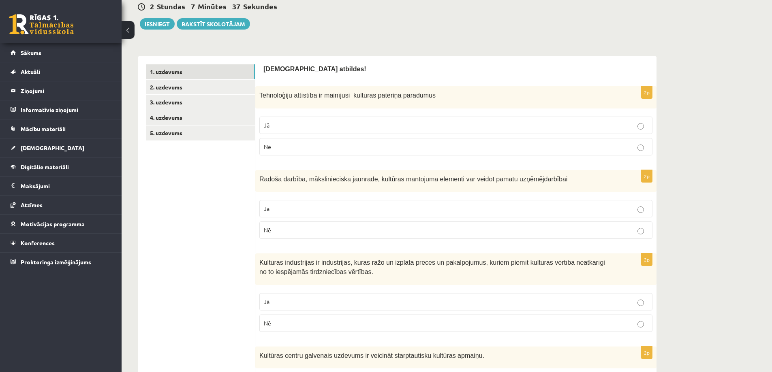
click at [340, 210] on p "Jā" at bounding box center [456, 209] width 384 height 9
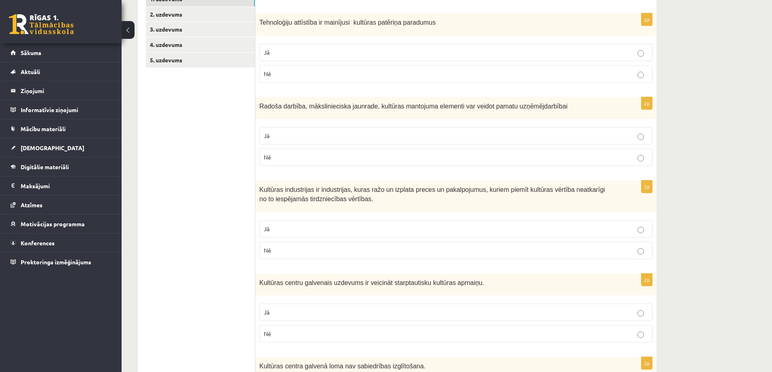
scroll to position [162, 0]
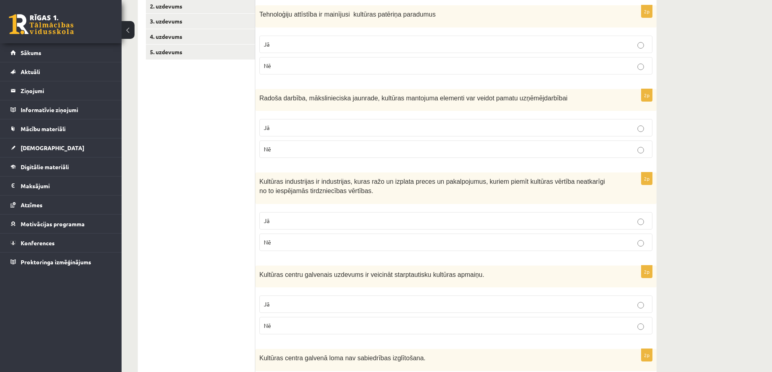
click at [308, 219] on p "Jā" at bounding box center [456, 221] width 384 height 9
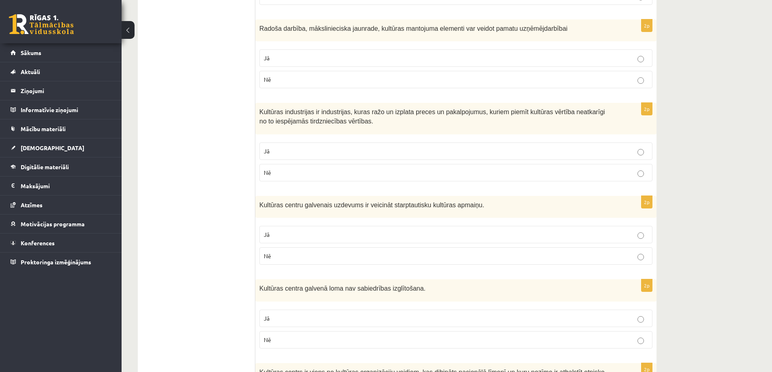
scroll to position [243, 0]
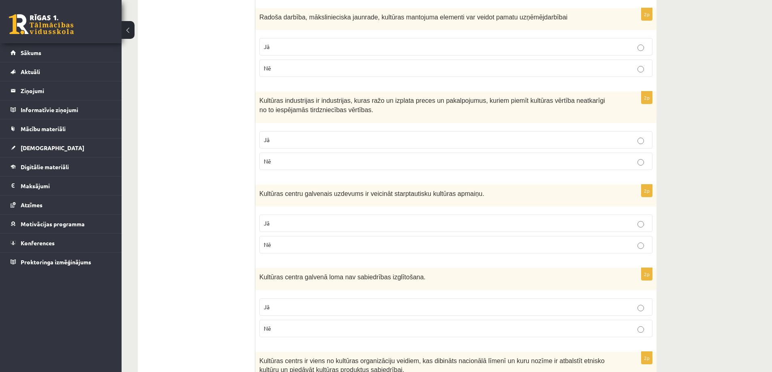
click at [302, 227] on p "Jā" at bounding box center [456, 223] width 384 height 9
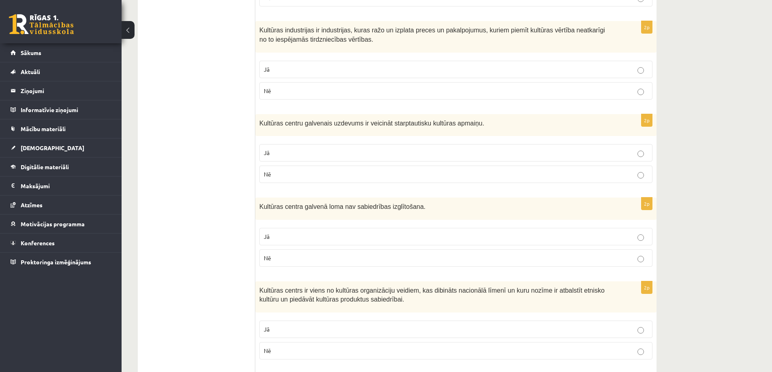
scroll to position [324, 0]
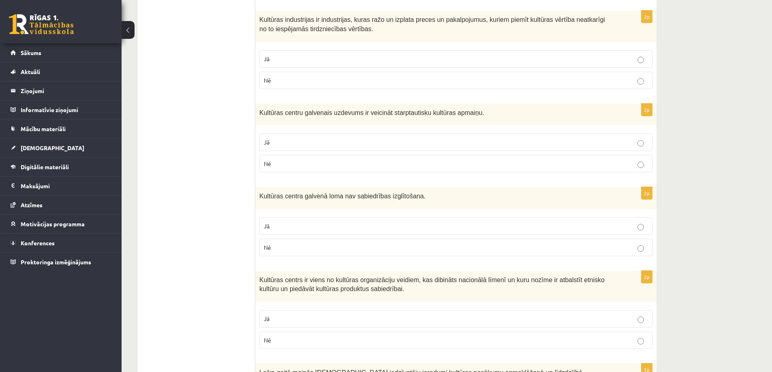
click at [343, 243] on label "Nē" at bounding box center [455, 247] width 393 height 17
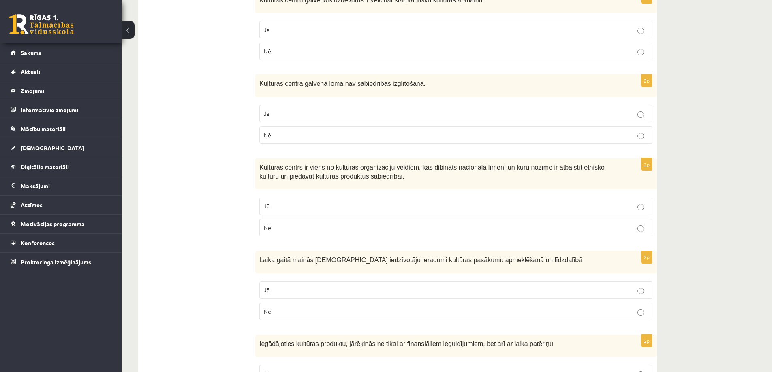
scroll to position [446, 0]
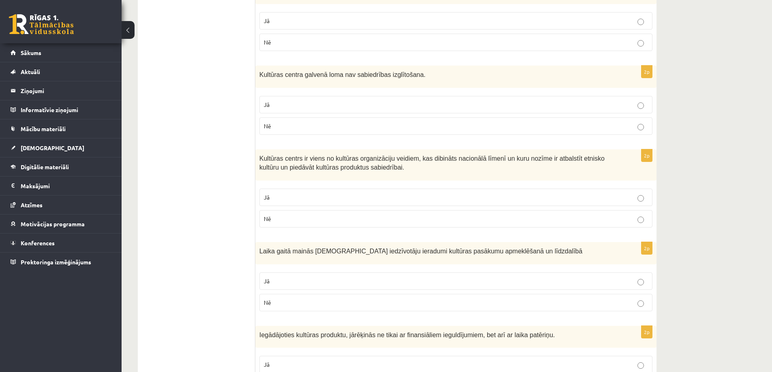
click at [340, 220] on p "Nē" at bounding box center [456, 219] width 384 height 9
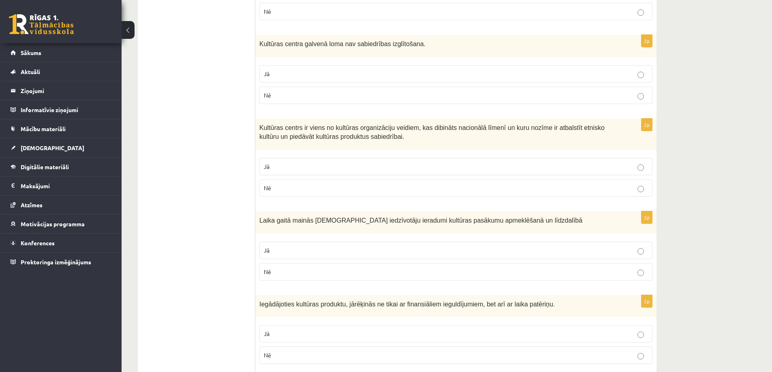
scroll to position [527, 0]
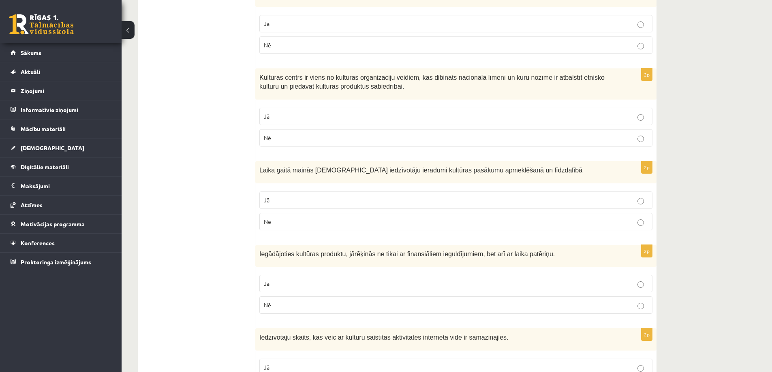
click at [335, 204] on p "Jā" at bounding box center [456, 200] width 384 height 9
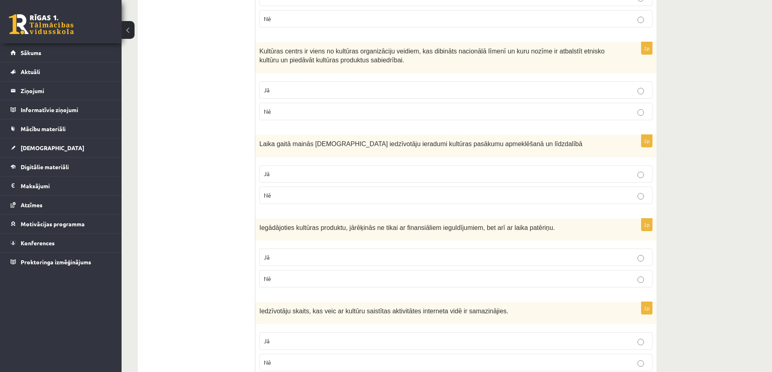
scroll to position [567, 0]
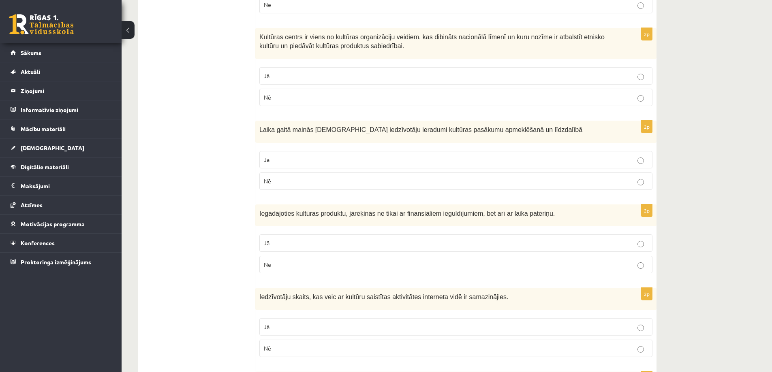
click at [361, 252] on label "Jā" at bounding box center [455, 243] width 393 height 17
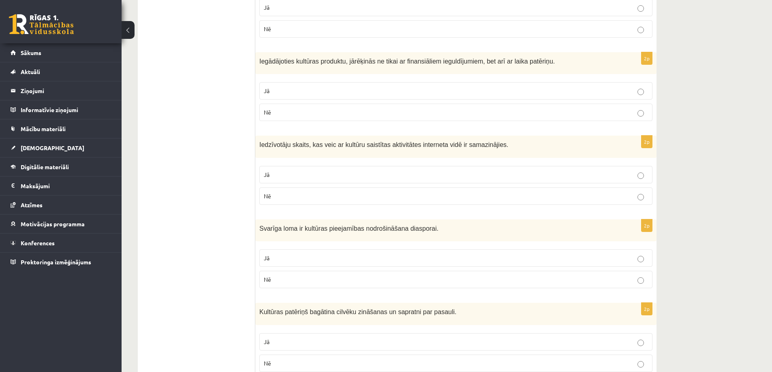
scroll to position [730, 0]
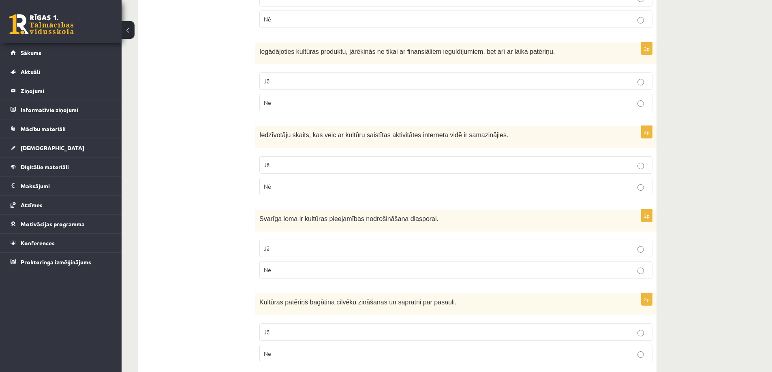
click at [401, 184] on p "Nē" at bounding box center [456, 186] width 384 height 9
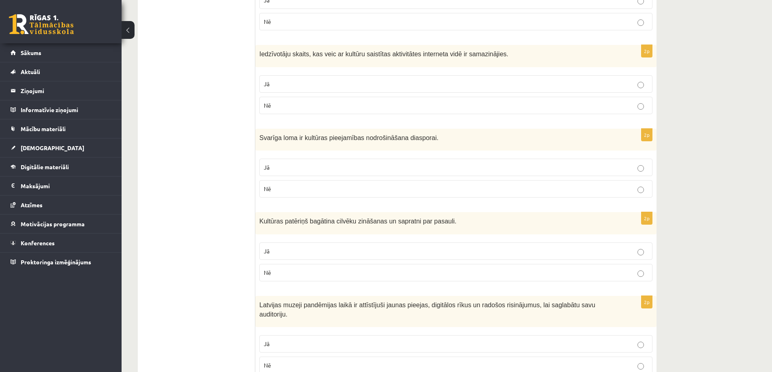
scroll to position [851, 0]
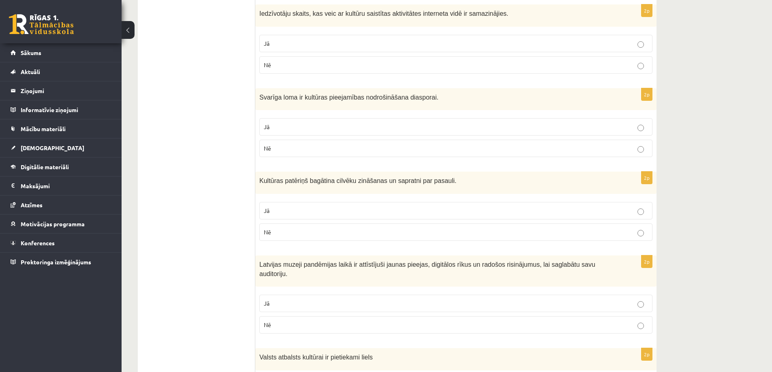
click at [304, 152] on p "Nē" at bounding box center [456, 148] width 384 height 9
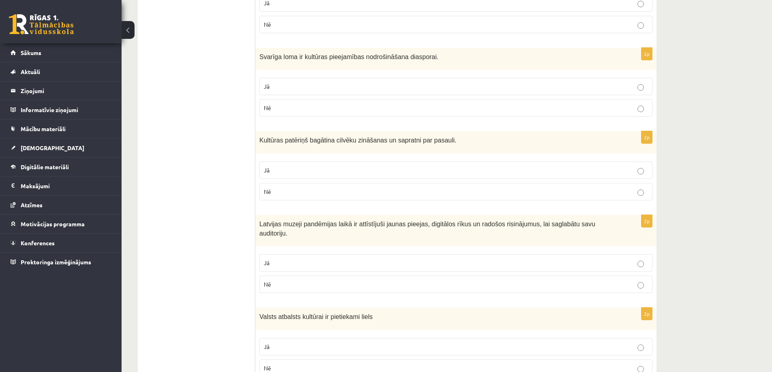
click at [300, 167] on p "Jā" at bounding box center [456, 170] width 384 height 9
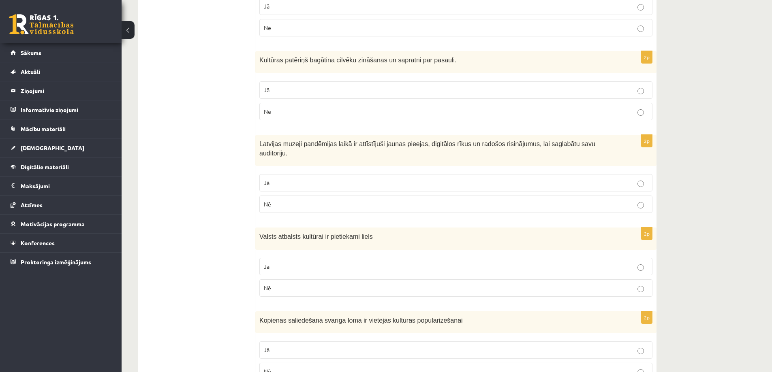
scroll to position [973, 0]
click at [295, 178] on p "Jā" at bounding box center [456, 182] width 384 height 9
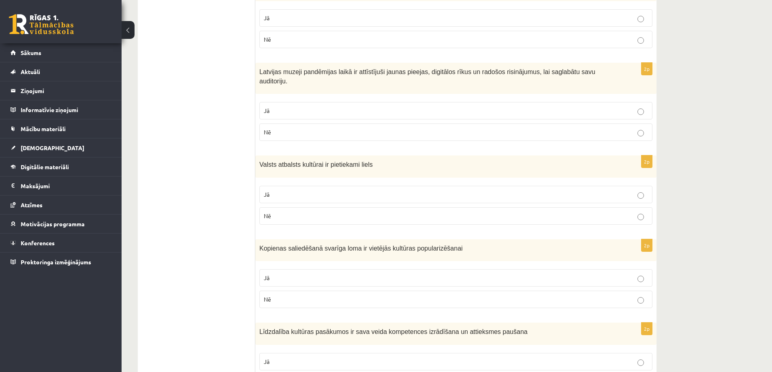
scroll to position [1054, 0]
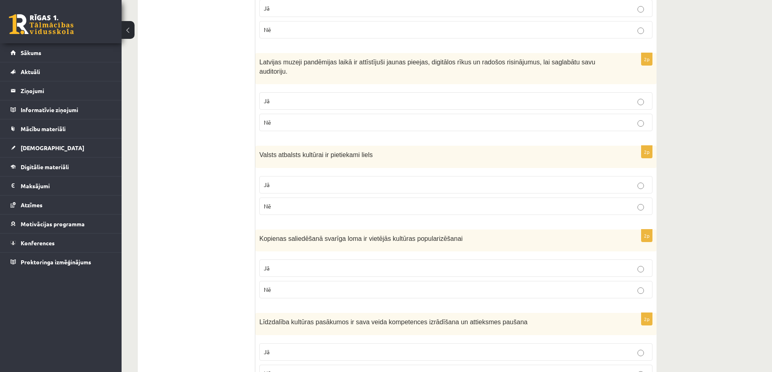
click at [295, 181] on p "Jā" at bounding box center [456, 185] width 384 height 9
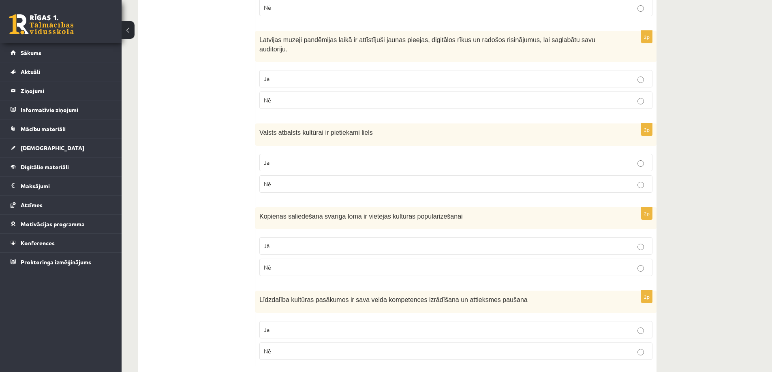
scroll to position [1086, 0]
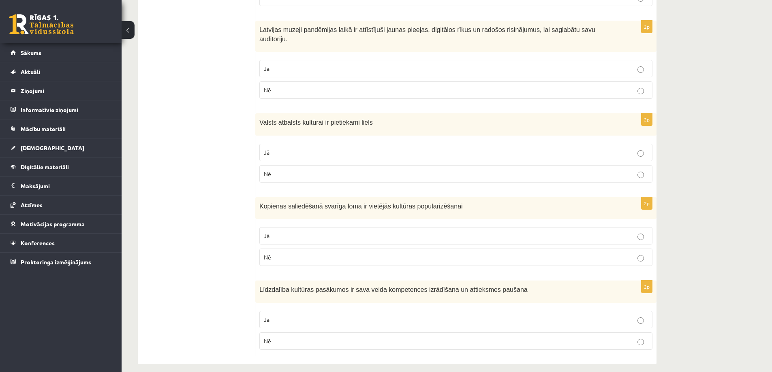
click at [297, 232] on p "Jā" at bounding box center [456, 236] width 384 height 9
click at [315, 170] on p "Nē" at bounding box center [456, 174] width 384 height 9
click at [395, 316] on p "Jā" at bounding box center [456, 320] width 384 height 9
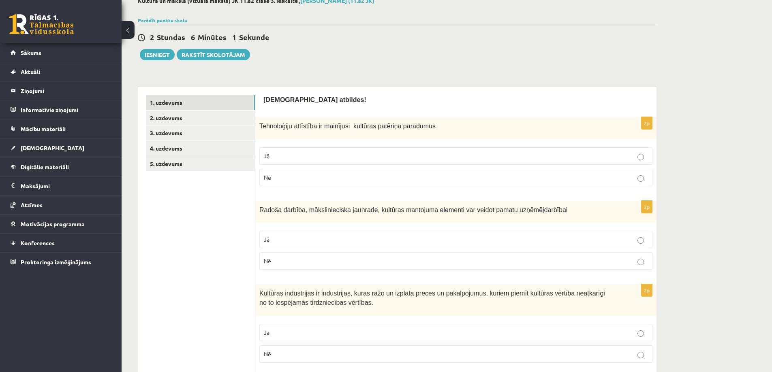
scroll to position [0, 0]
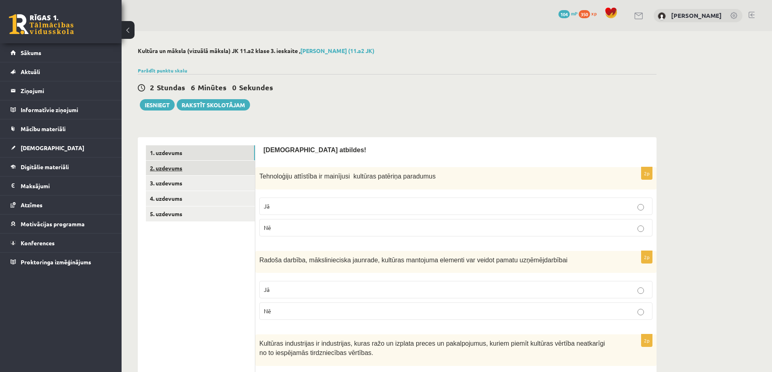
click at [163, 169] on link "2. uzdevums" at bounding box center [200, 168] width 109 height 15
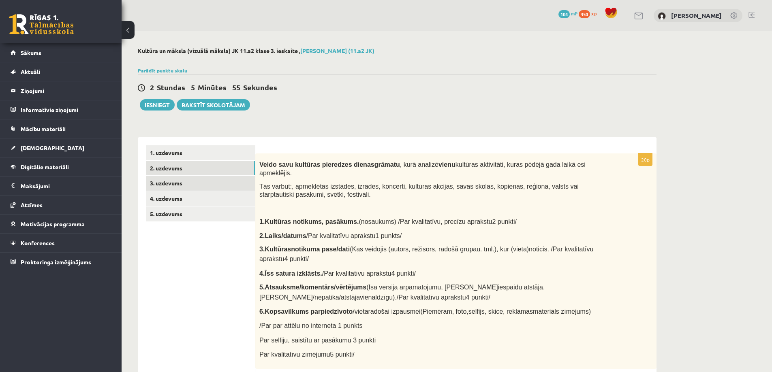
click at [169, 185] on link "3. uzdevums" at bounding box center [200, 183] width 109 height 15
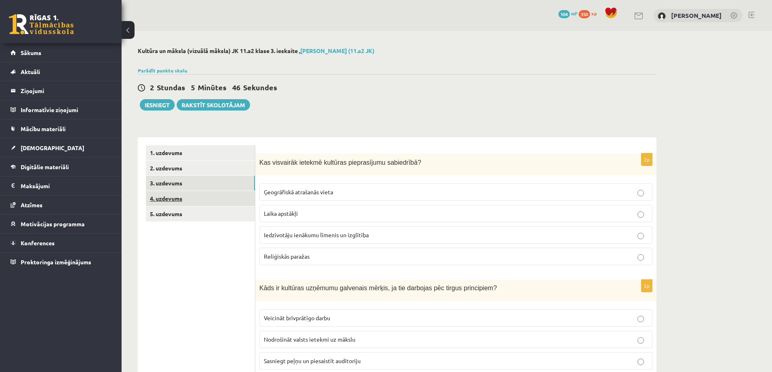
click at [171, 197] on link "4. uzdevums" at bounding box center [200, 198] width 109 height 15
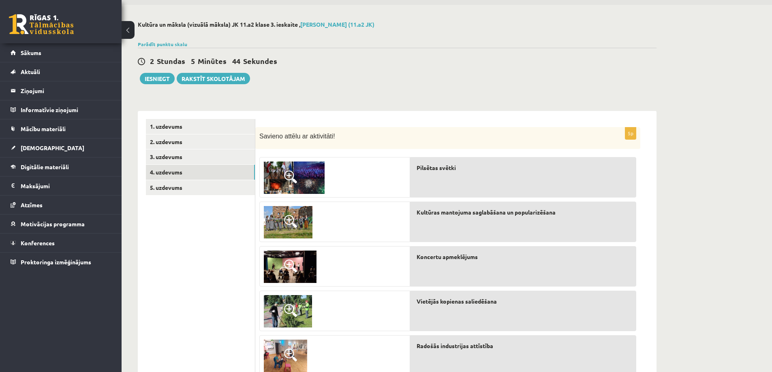
scroll to position [41, 0]
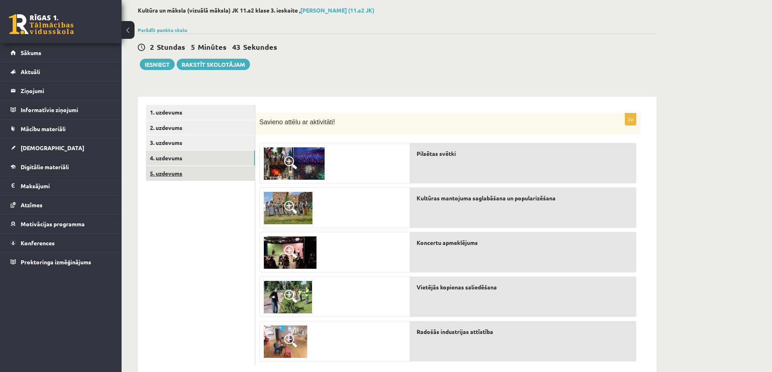
click at [158, 175] on link "5. uzdevums" at bounding box center [200, 173] width 109 height 15
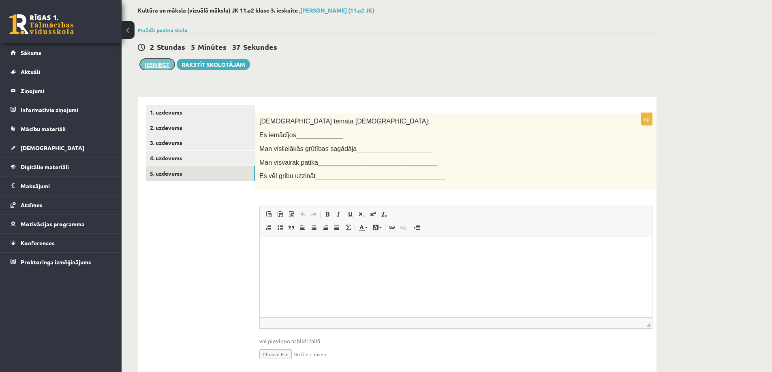
click at [162, 59] on button "Iesniegt" at bounding box center [157, 64] width 35 height 11
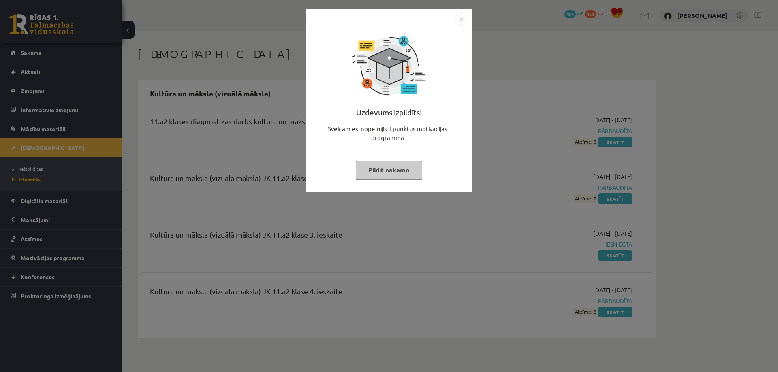
click at [458, 23] on img "Close" at bounding box center [461, 19] width 12 height 12
